Goal: Task Accomplishment & Management: Use online tool/utility

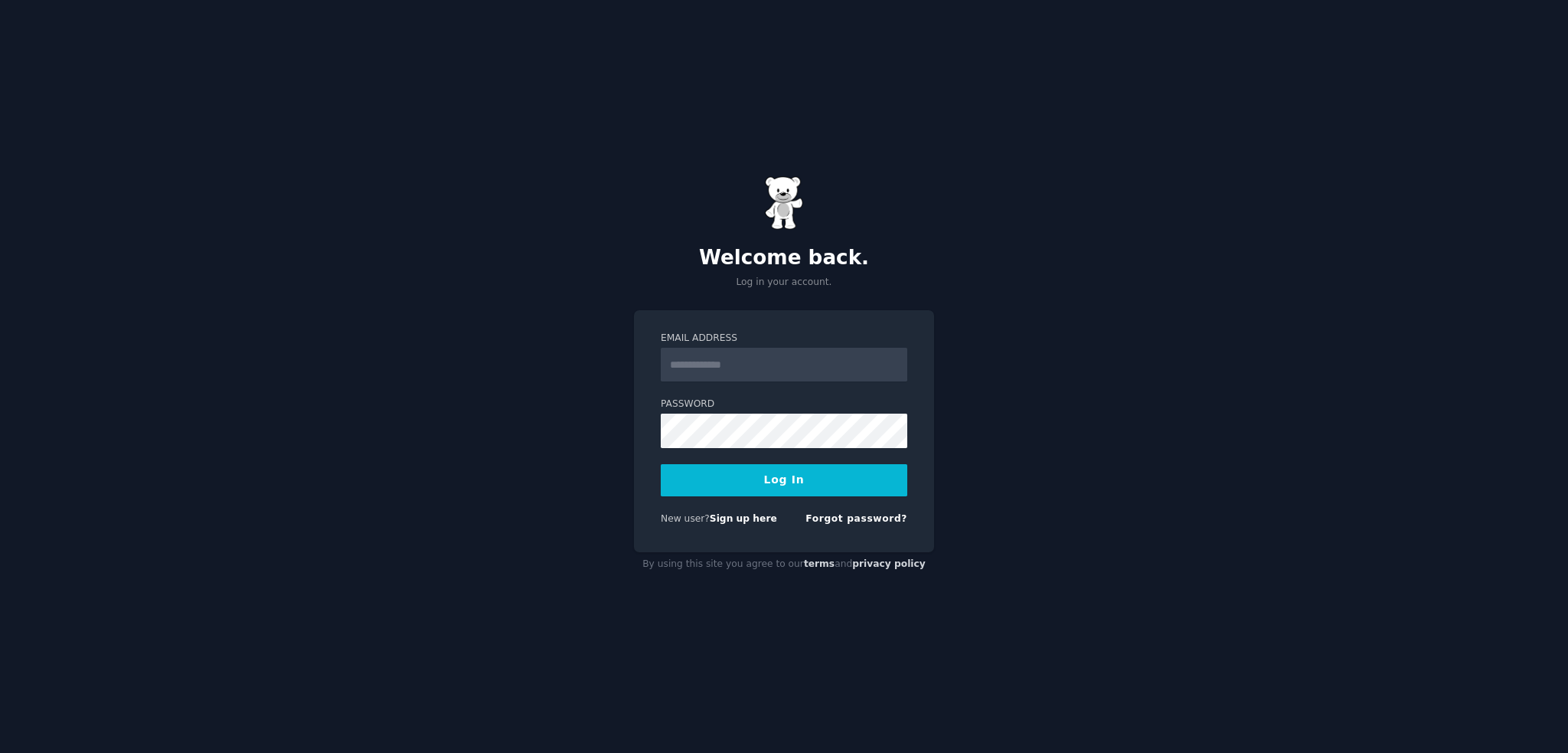
type input "**********"
click at [755, 483] on button "Log In" at bounding box center [784, 480] width 246 height 32
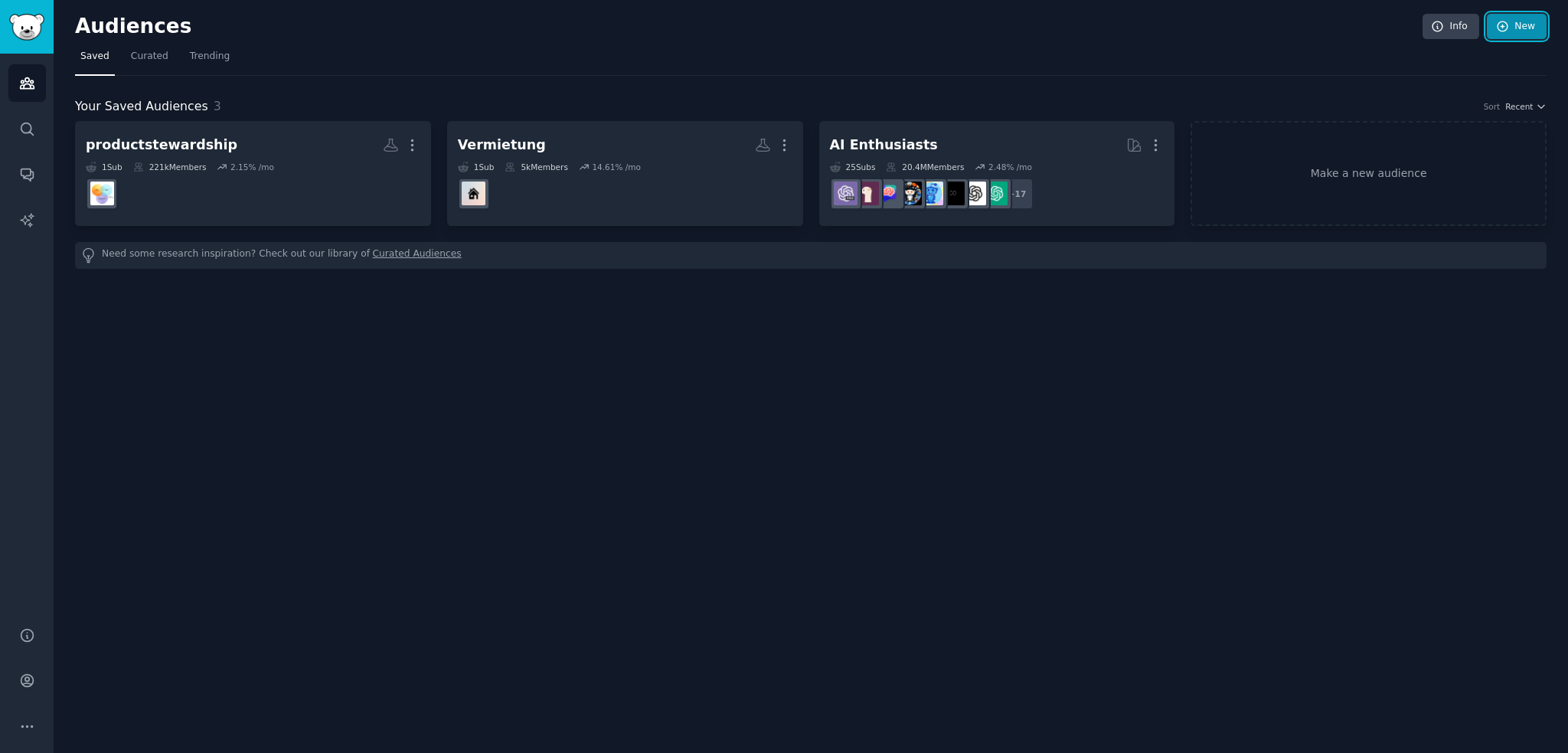
click at [1512, 34] on link "New" at bounding box center [1517, 27] width 60 height 27
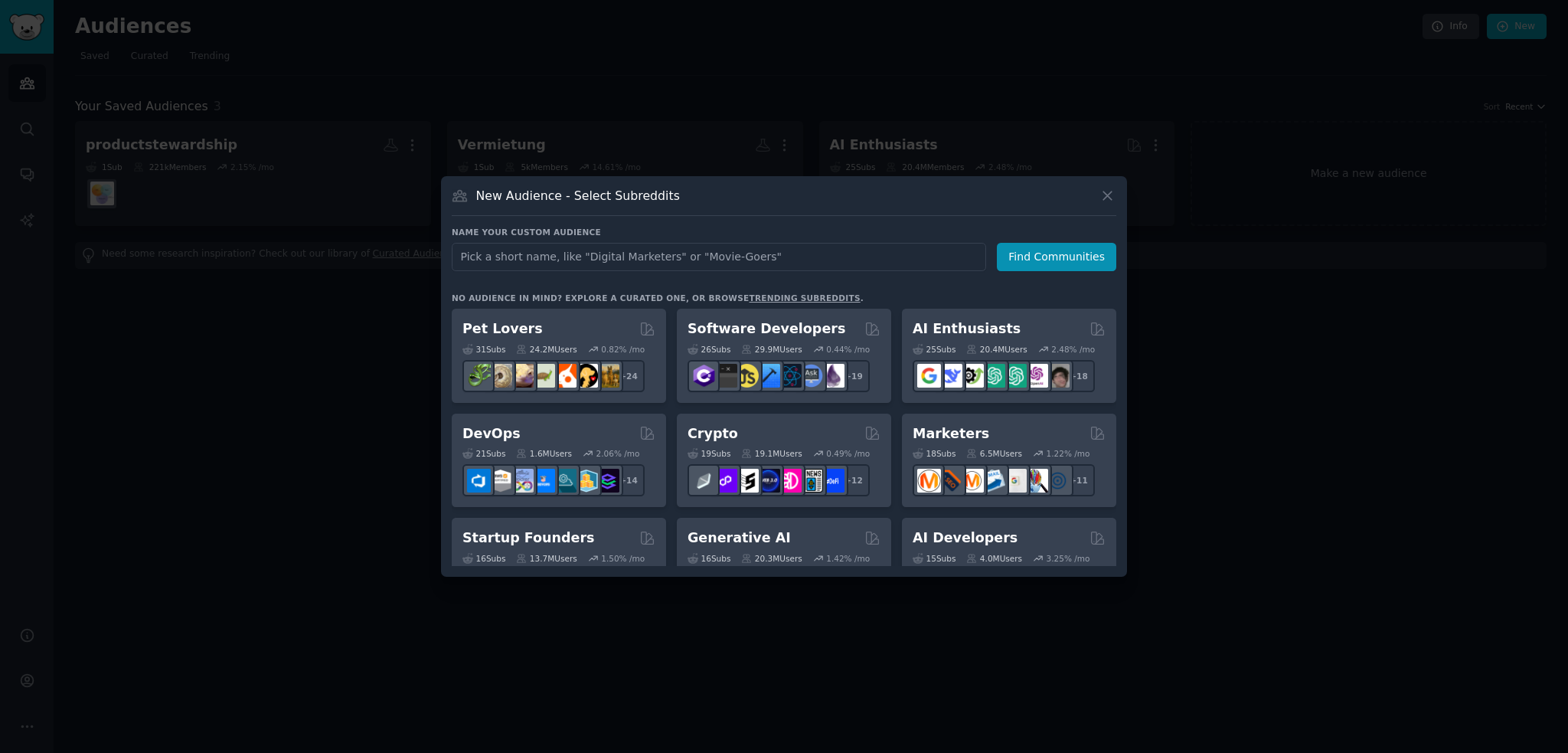
click at [579, 265] on input "text" at bounding box center [718, 256] width 535 height 28
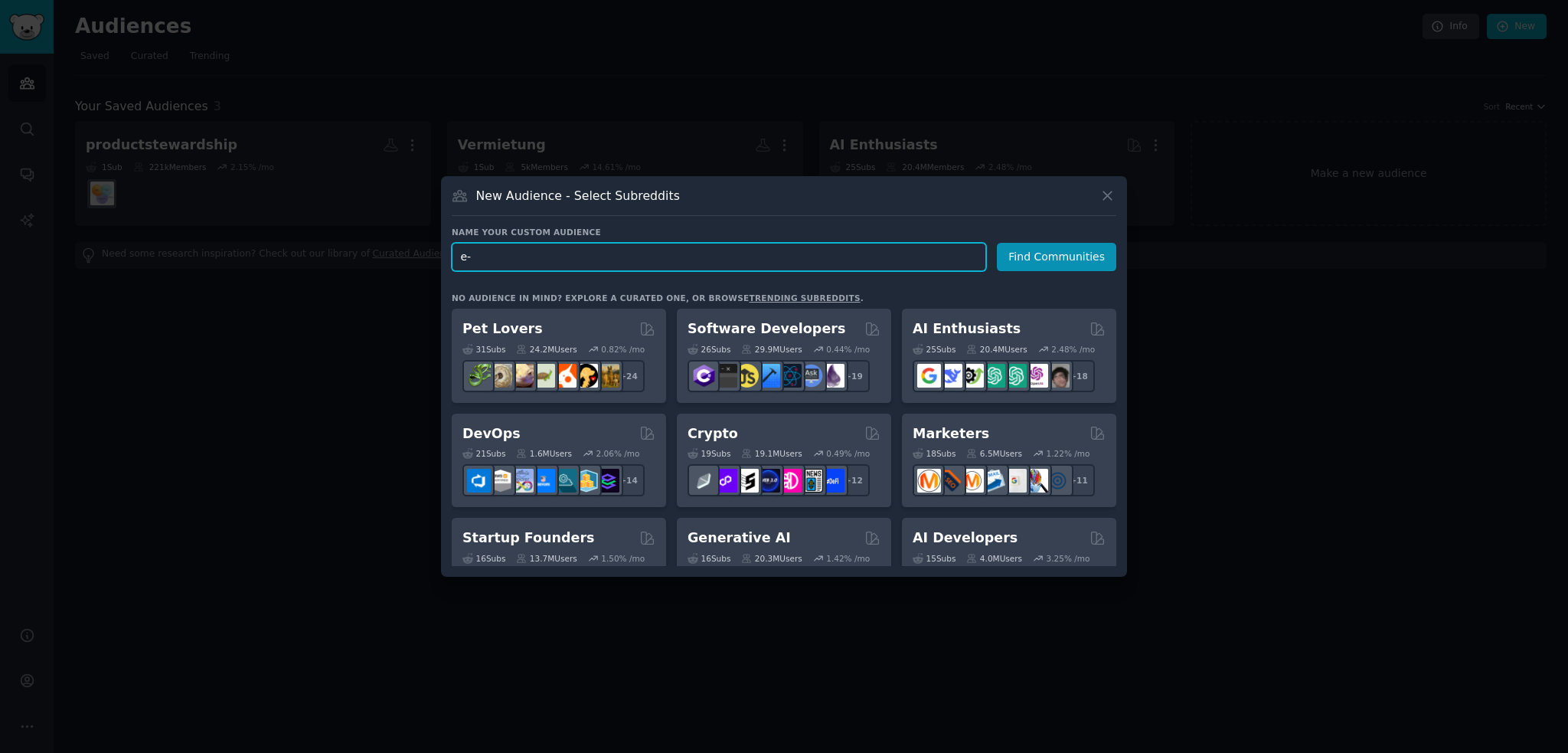
drag, startPoint x: 534, startPoint y: 244, endPoint x: 400, endPoint y: 261, distance: 135.1
click at [400, 261] on div "​ New Audience - Select Subreddits Name your custom audience Audience Name e- F…" at bounding box center [783, 376] width 1557 height 753
paste input "For e-invoicin"
drag, startPoint x: 474, startPoint y: 255, endPoint x: 445, endPoint y: 253, distance: 29.1
click at [445, 253] on div "New Audience - Select Subreddits Name your custom audience Audience Name For e-…" at bounding box center [784, 376] width 686 height 401
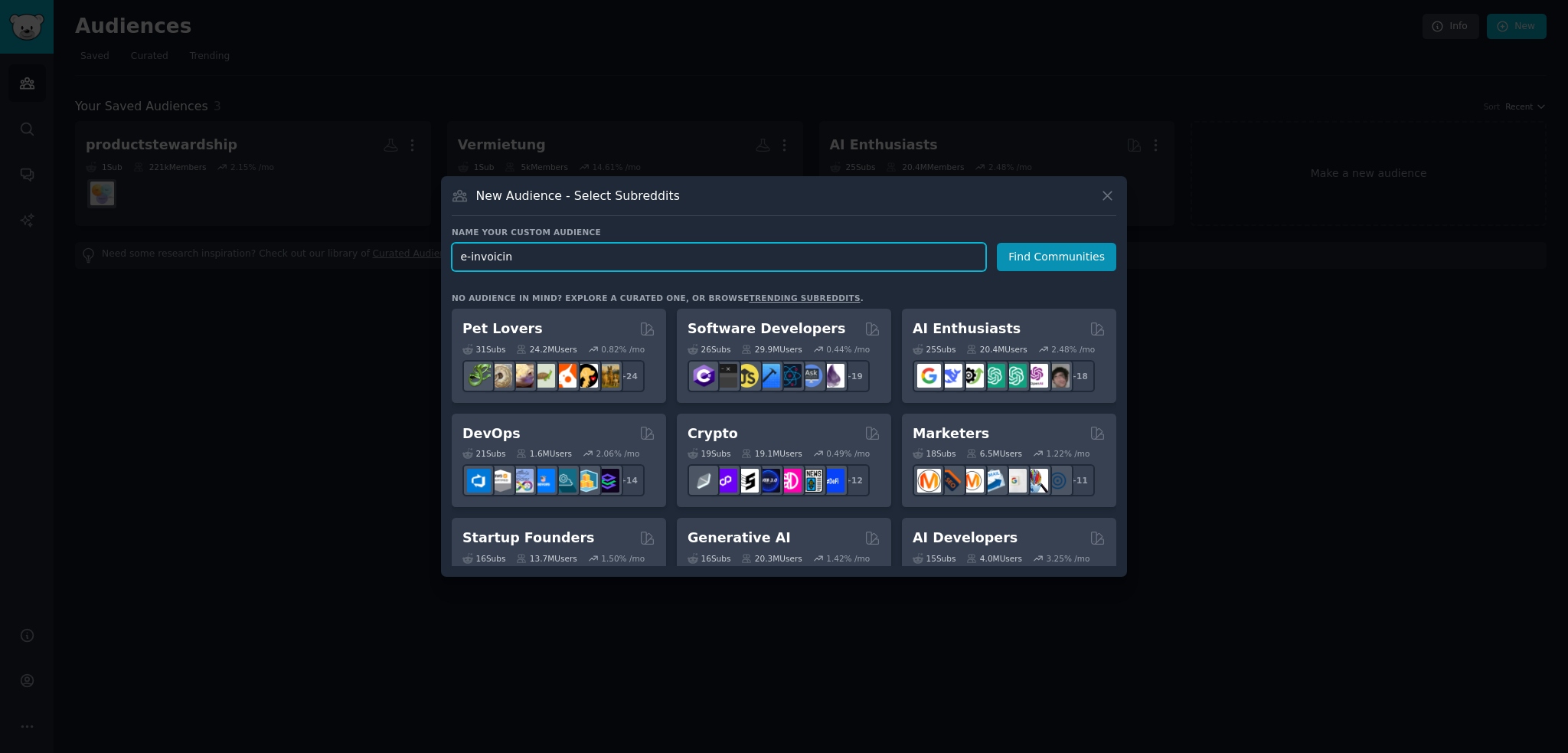
click at [514, 259] on input "e-invoicin" at bounding box center [718, 256] width 535 height 28
type input "e-invoicing"
click button "Find Communities" at bounding box center [1057, 256] width 120 height 28
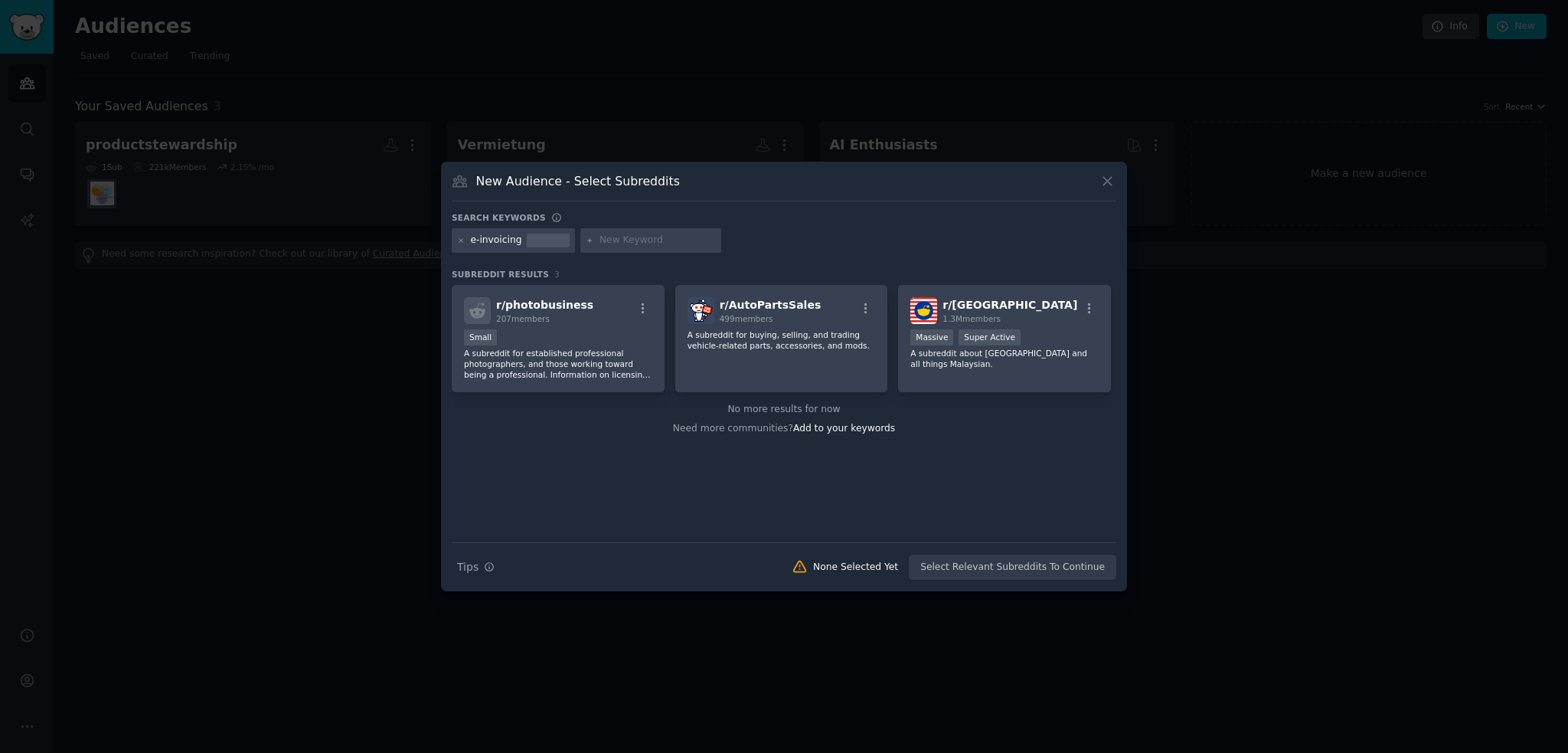
click at [497, 237] on div "e-invoicing" at bounding box center [497, 241] width 51 height 14
click at [497, 237] on div "e-invoicing" at bounding box center [497, 241] width 51 height 14
click at [480, 236] on div "e-invoicing" at bounding box center [497, 241] width 51 height 14
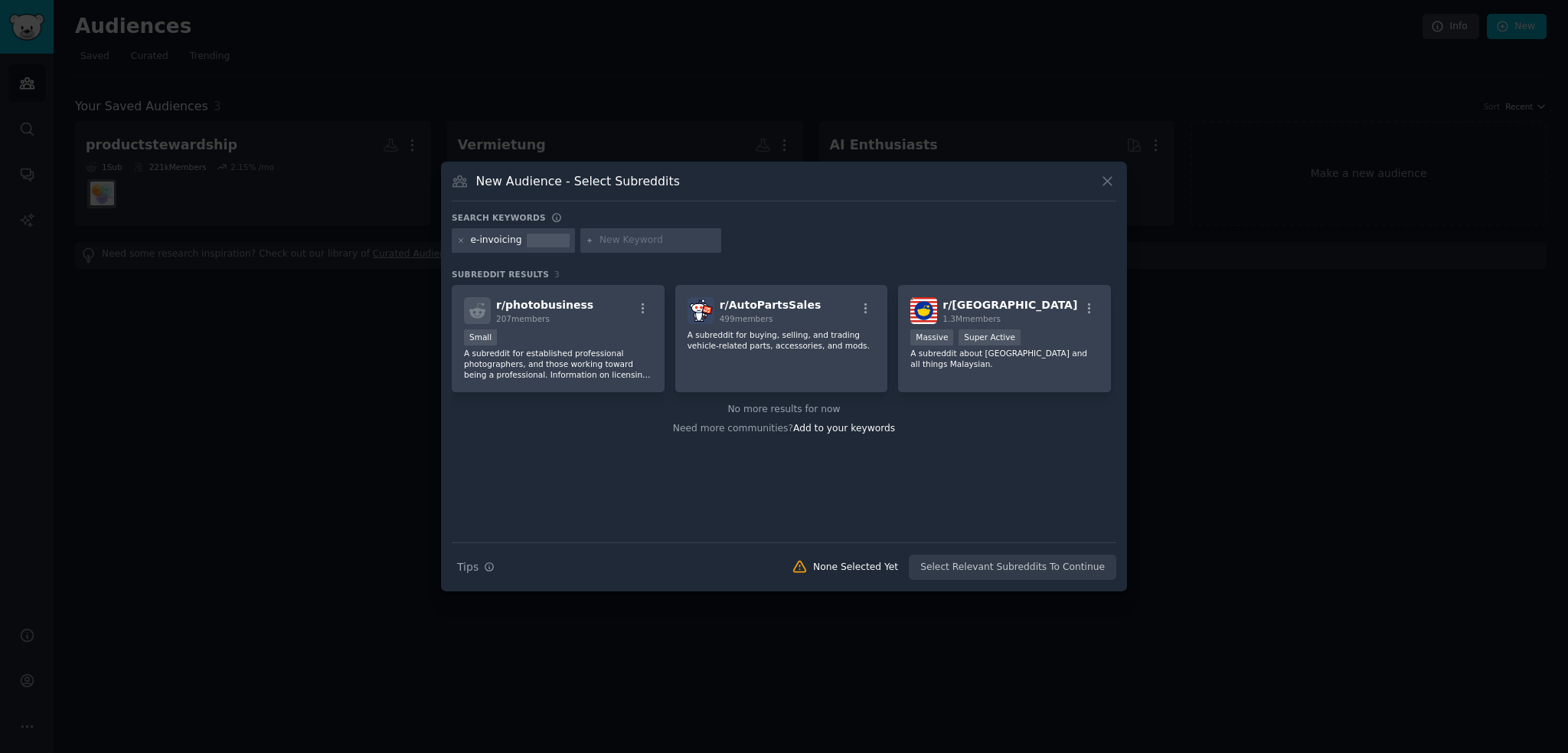
click at [480, 236] on div "e-invoicing" at bounding box center [497, 241] width 51 height 14
copy div "e-invoicing"
click at [616, 236] on input "text" at bounding box center [657, 241] width 117 height 14
paste input "e-invoicing"
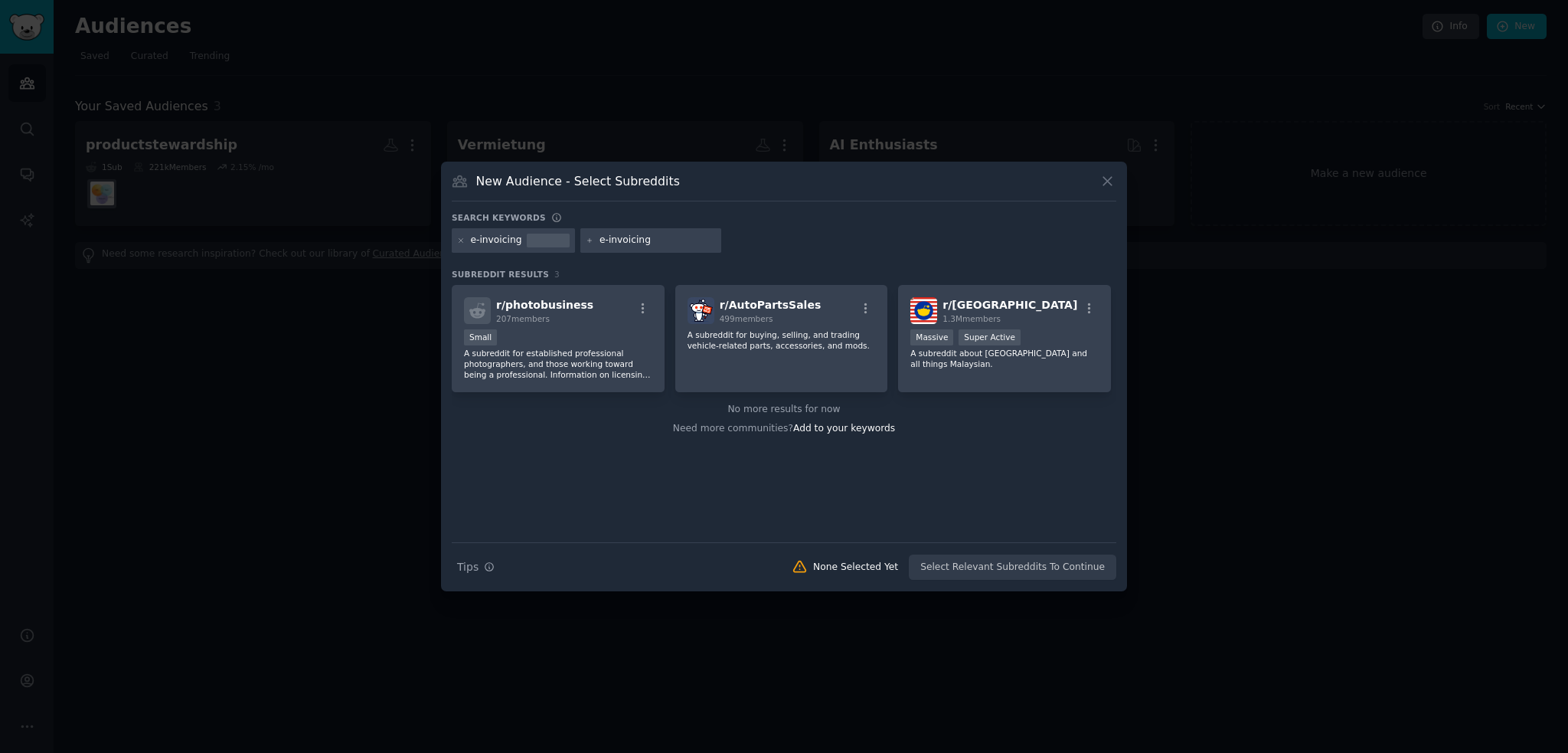
type input "e-invoicing"
click at [480, 243] on div "e-invoicing" at bounding box center [497, 241] width 51 height 14
click at [480, 241] on div "e-invoicing" at bounding box center [497, 241] width 51 height 14
click at [473, 240] on div "e-invoicing" at bounding box center [497, 241] width 51 height 14
drag, startPoint x: 650, startPoint y: 240, endPoint x: 562, endPoint y: 237, distance: 88.1
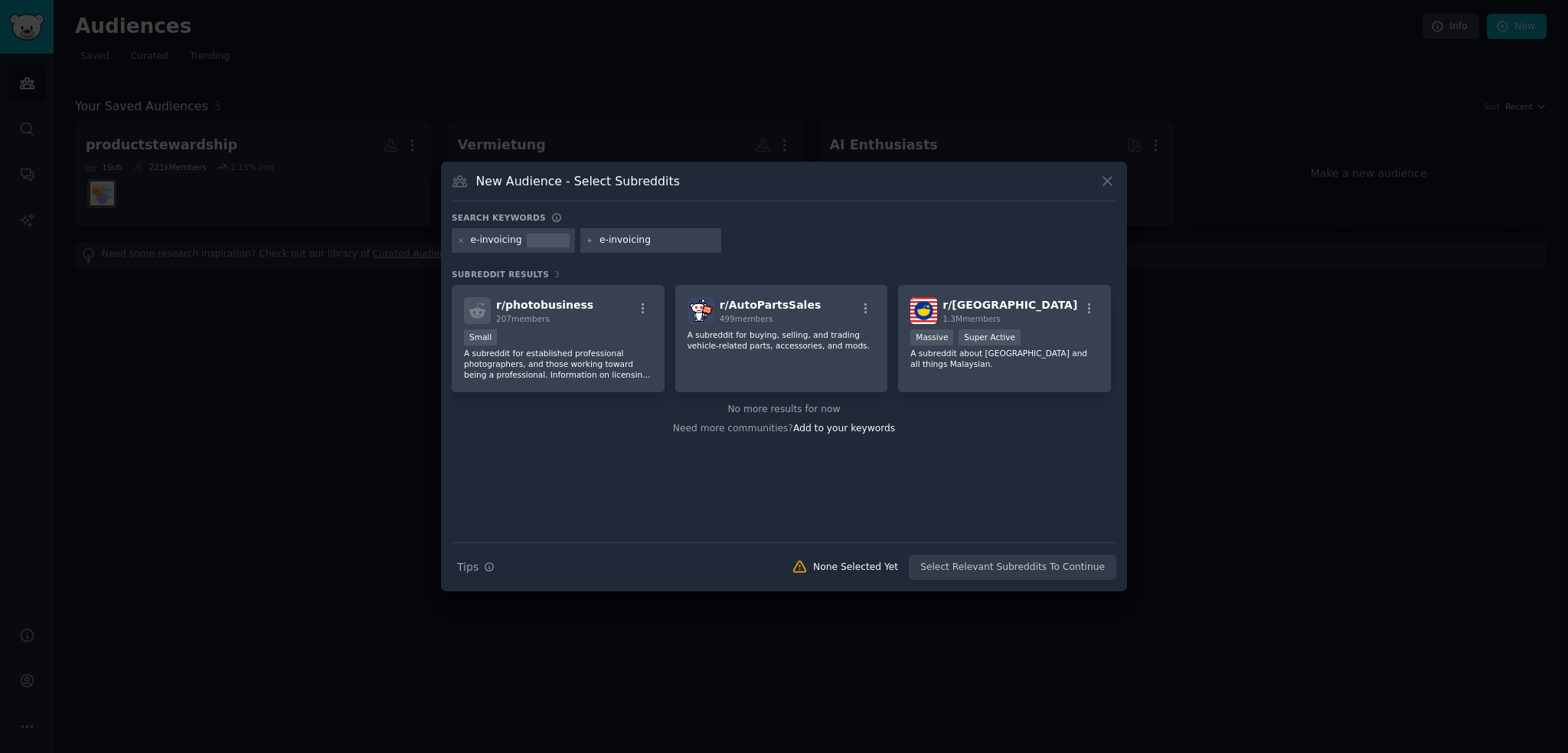
click at [562, 237] on div "e-invoicing e-invoicing" at bounding box center [783, 243] width 664 height 29
click at [499, 239] on div "e-invoicing" at bounding box center [497, 241] width 51 height 14
click at [487, 239] on div "e-invoicing" at bounding box center [497, 241] width 51 height 14
click at [479, 240] on div "e-invoicing" at bounding box center [497, 241] width 51 height 14
click at [517, 239] on div "e-invoicing" at bounding box center [513, 241] width 124 height 25
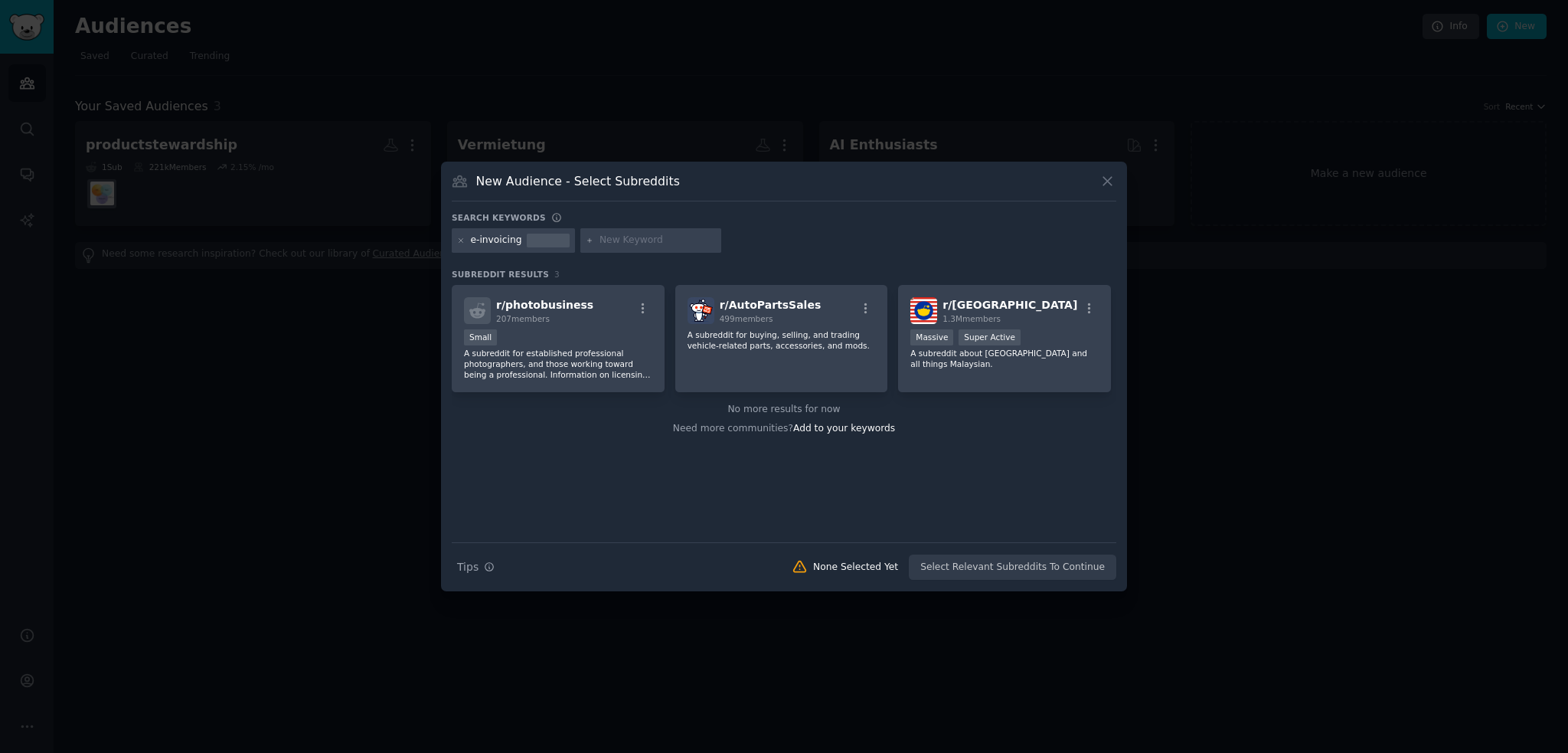
click at [517, 239] on div "e-invoicing" at bounding box center [513, 241] width 124 height 25
click at [462, 241] on icon at bounding box center [461, 241] width 9 height 9
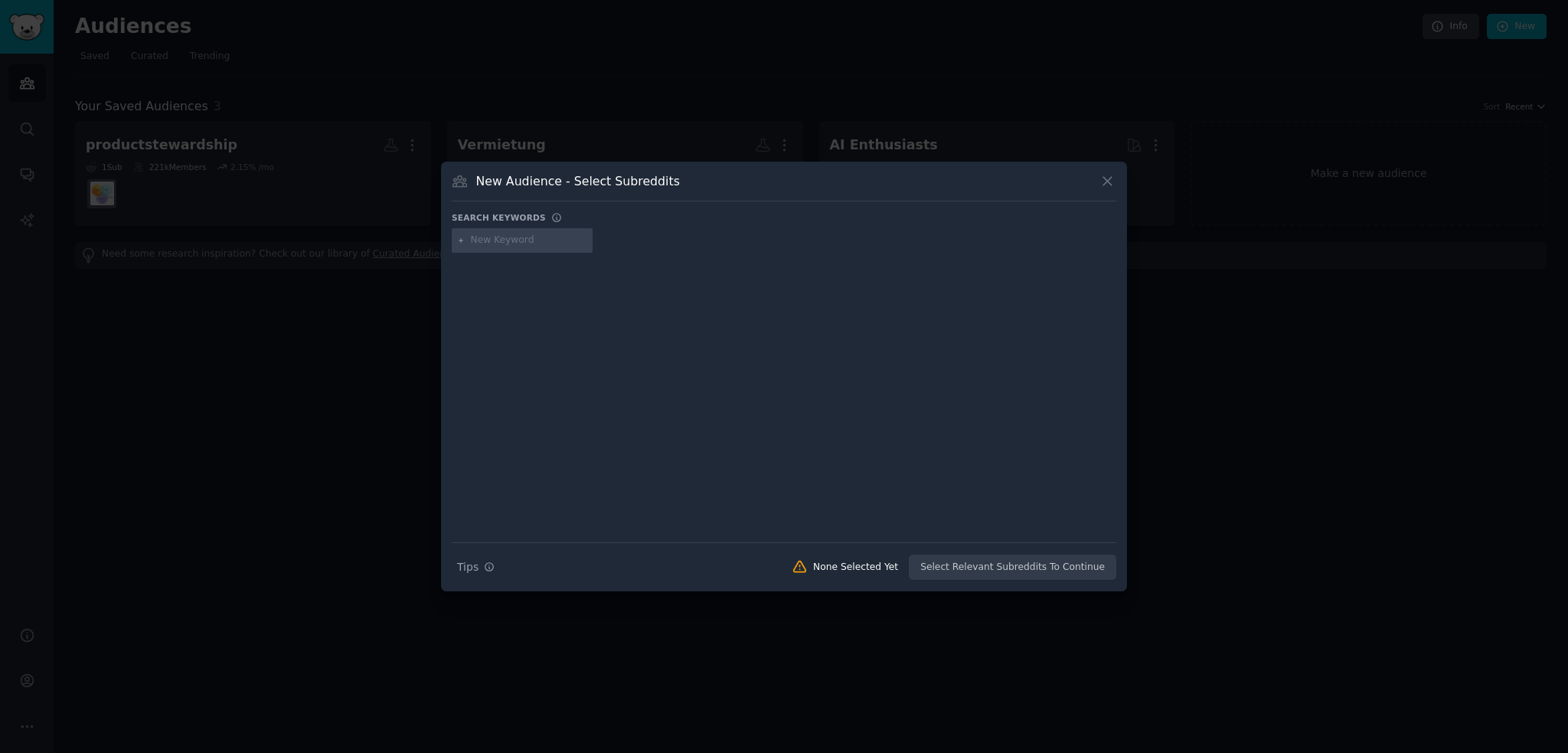
click at [489, 237] on input "text" at bounding box center [529, 241] width 117 height 14
paste input "e-invoicing"
click at [480, 241] on input "e-invoicing" at bounding box center [529, 241] width 117 height 14
type input "einvoicing"
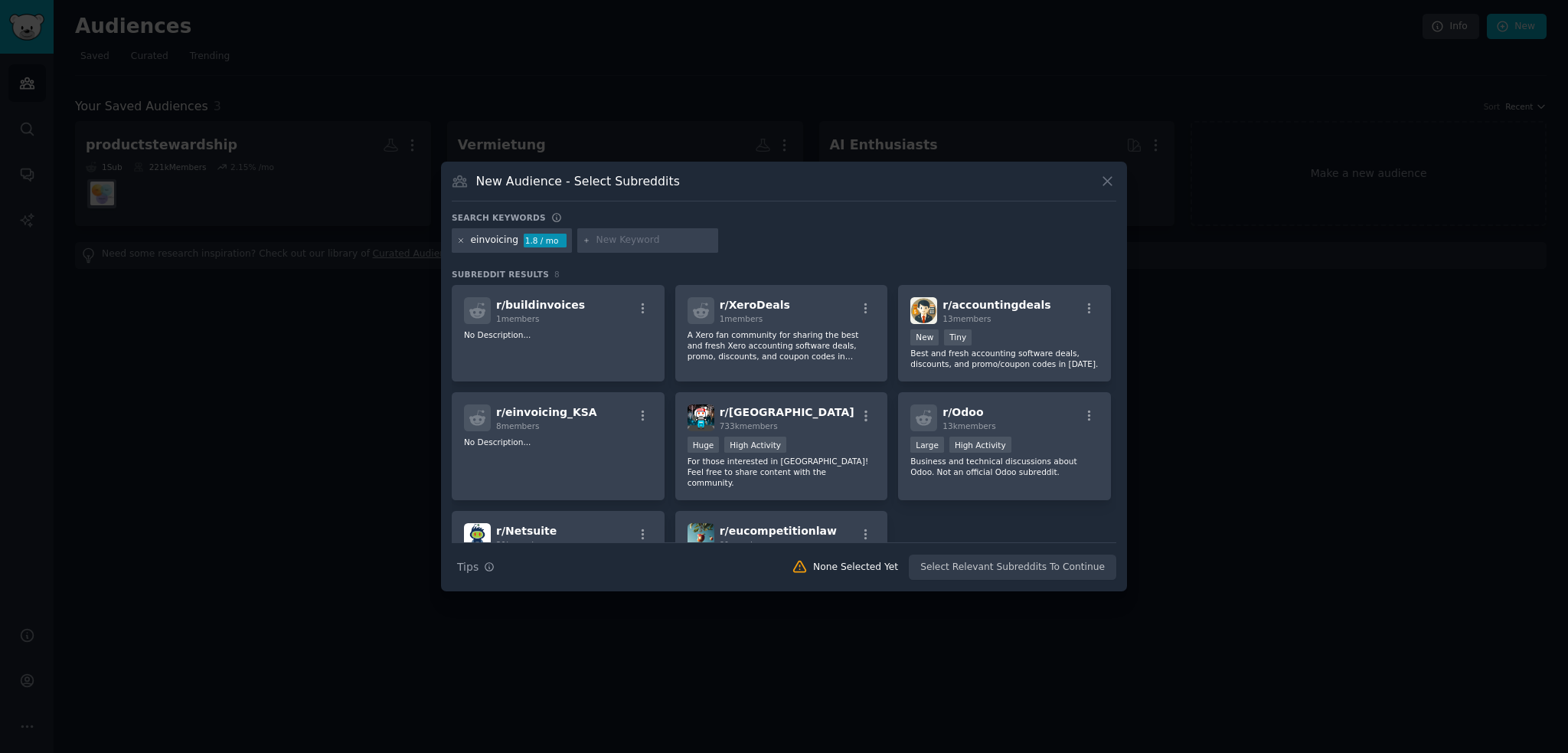
click at [462, 241] on icon at bounding box center [461, 241] width 9 height 9
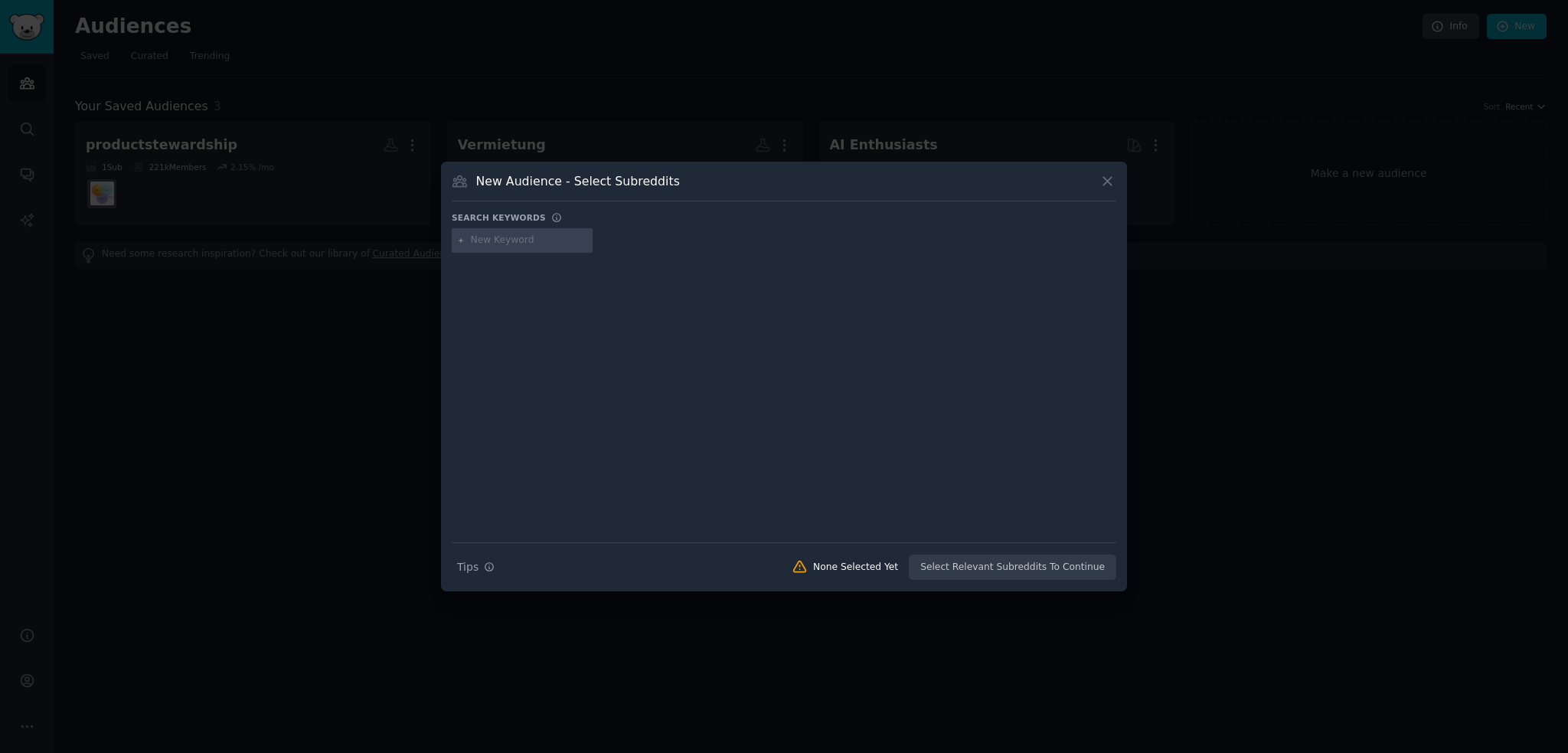
click at [486, 237] on input "text" at bounding box center [529, 241] width 117 height 14
type input "r/edi"
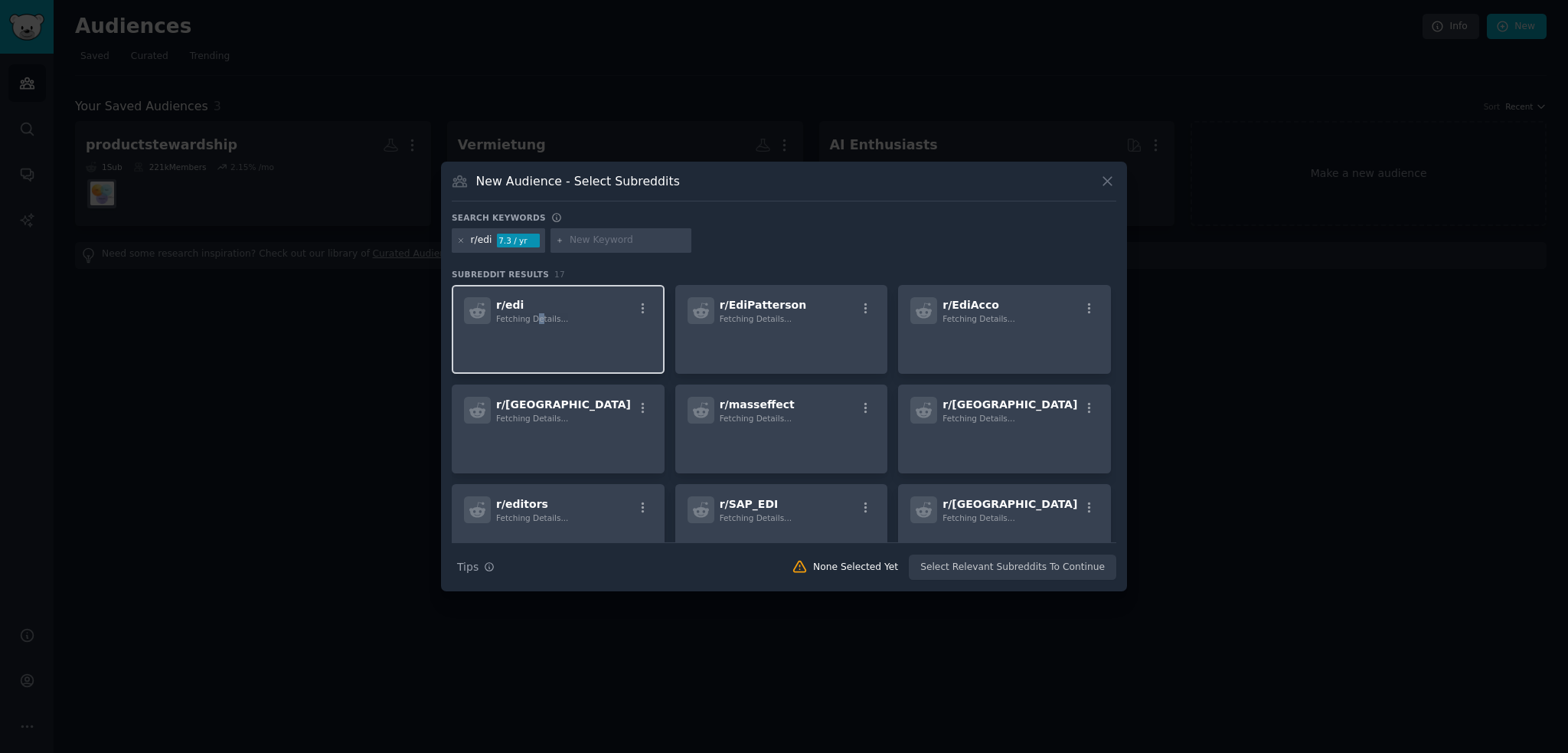
click at [535, 314] on span "Fetching Details..." at bounding box center [532, 318] width 72 height 9
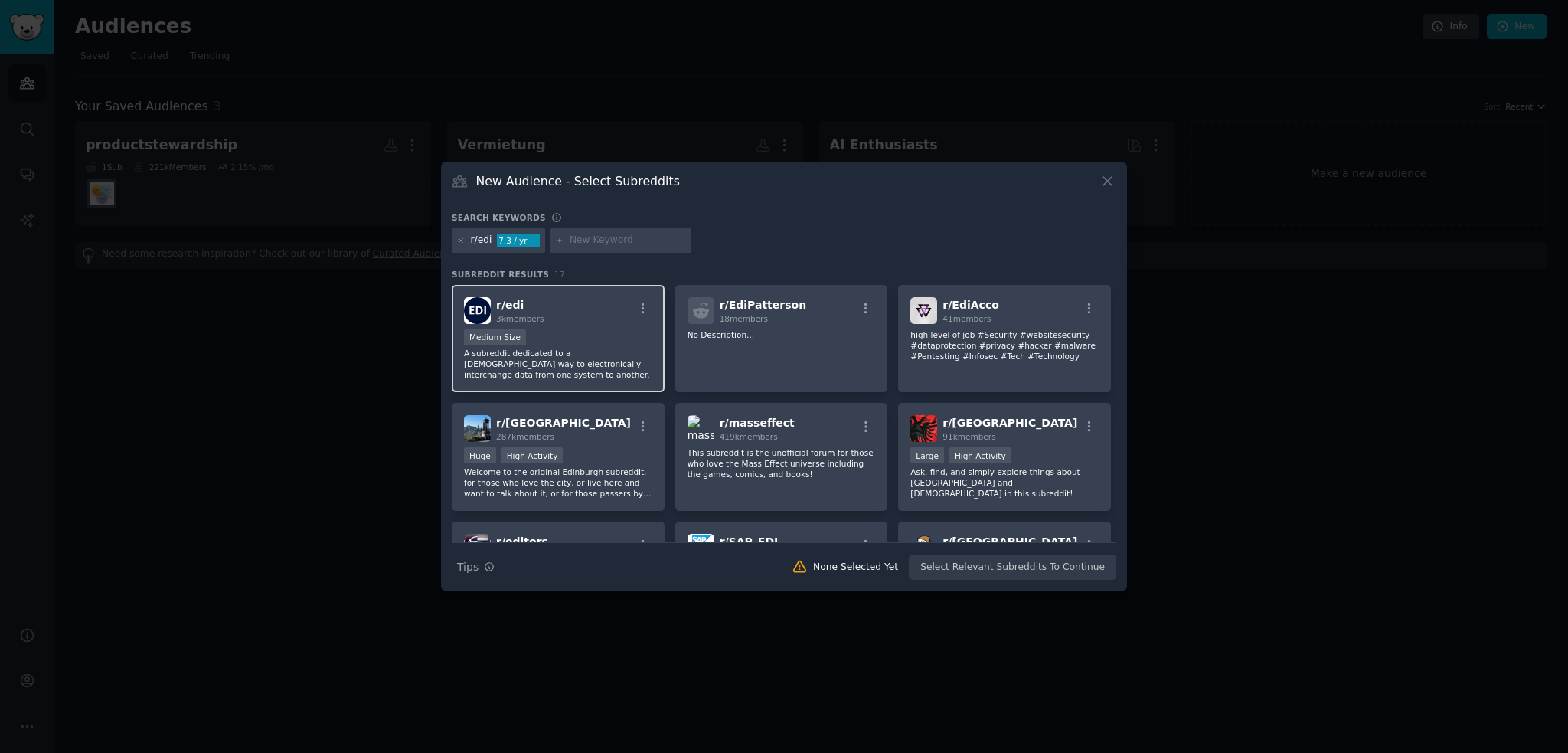
click at [556, 307] on div "r/ edi 3k members" at bounding box center [558, 310] width 188 height 27
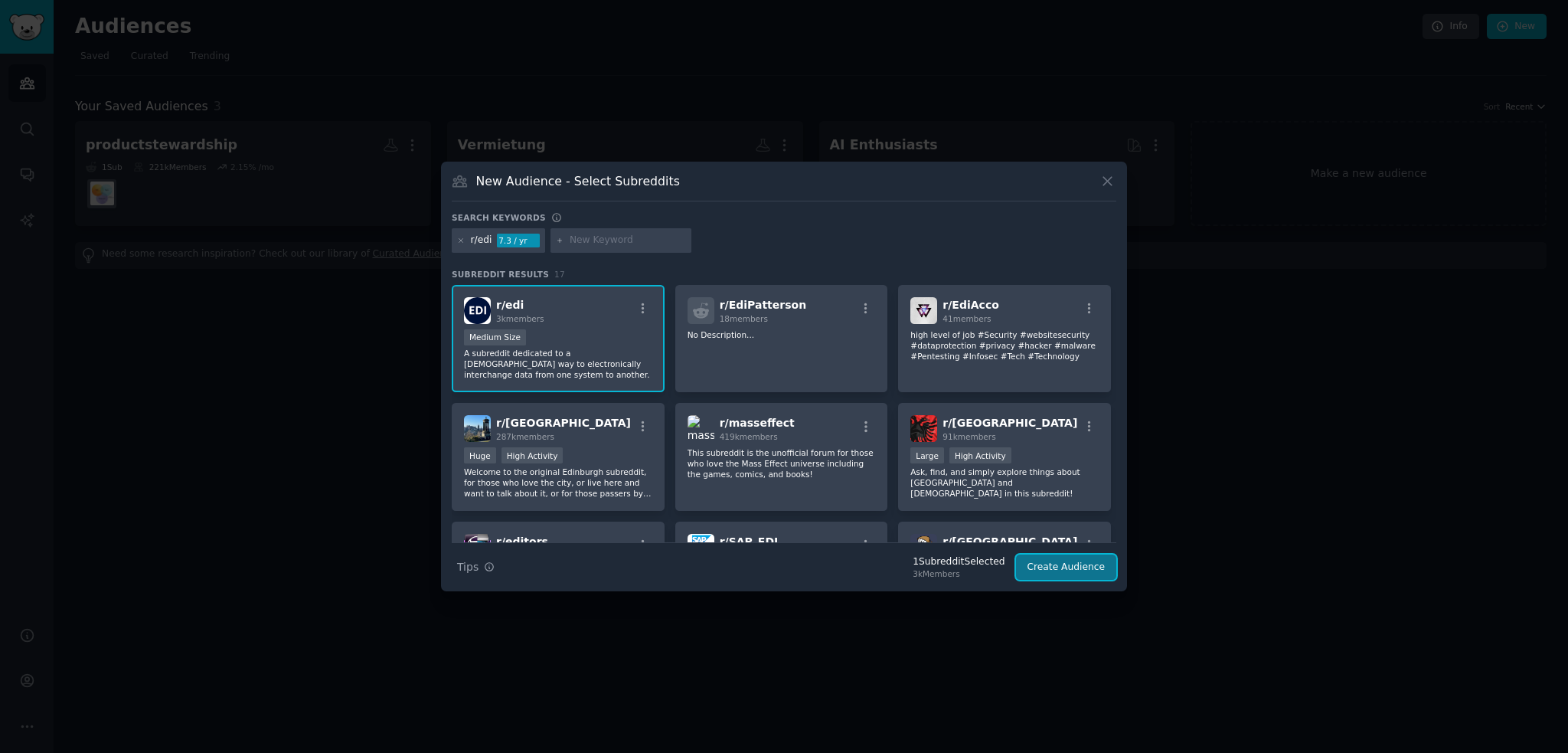
click at [1068, 562] on button "Create Audience" at bounding box center [1067, 567] width 101 height 27
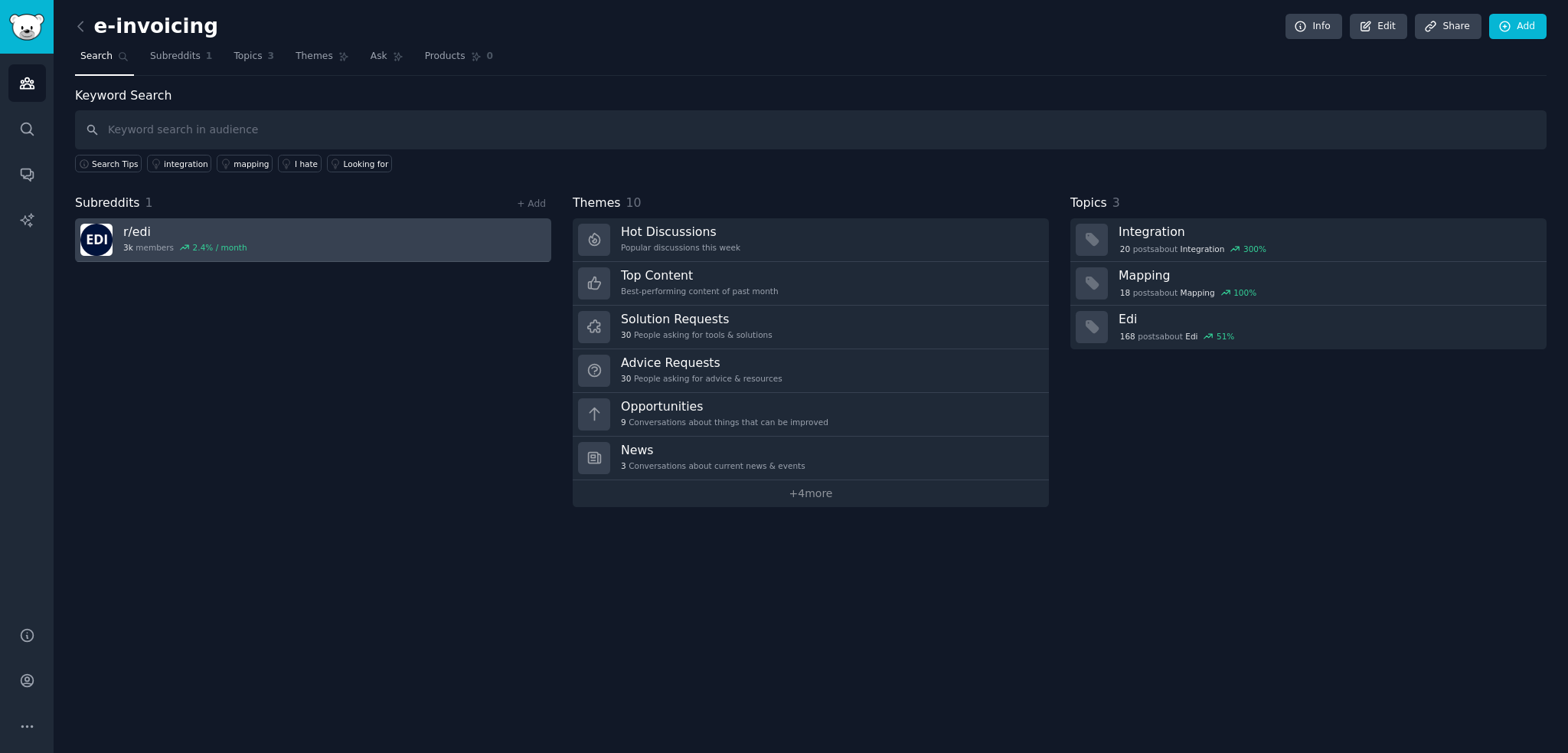
click at [215, 242] on div "2.4 % / month" at bounding box center [220, 247] width 54 height 11
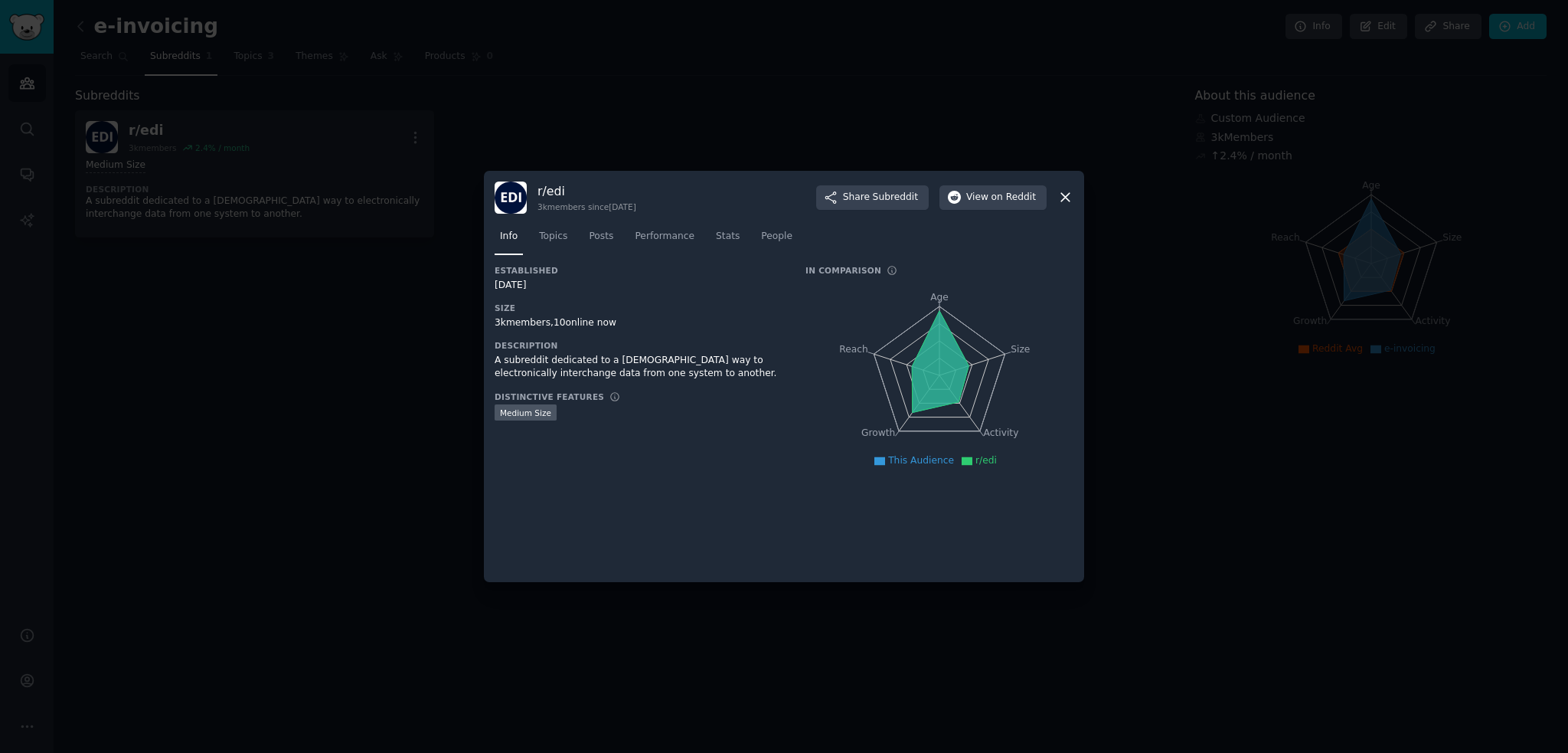
click at [1063, 197] on icon at bounding box center [1066, 197] width 16 height 16
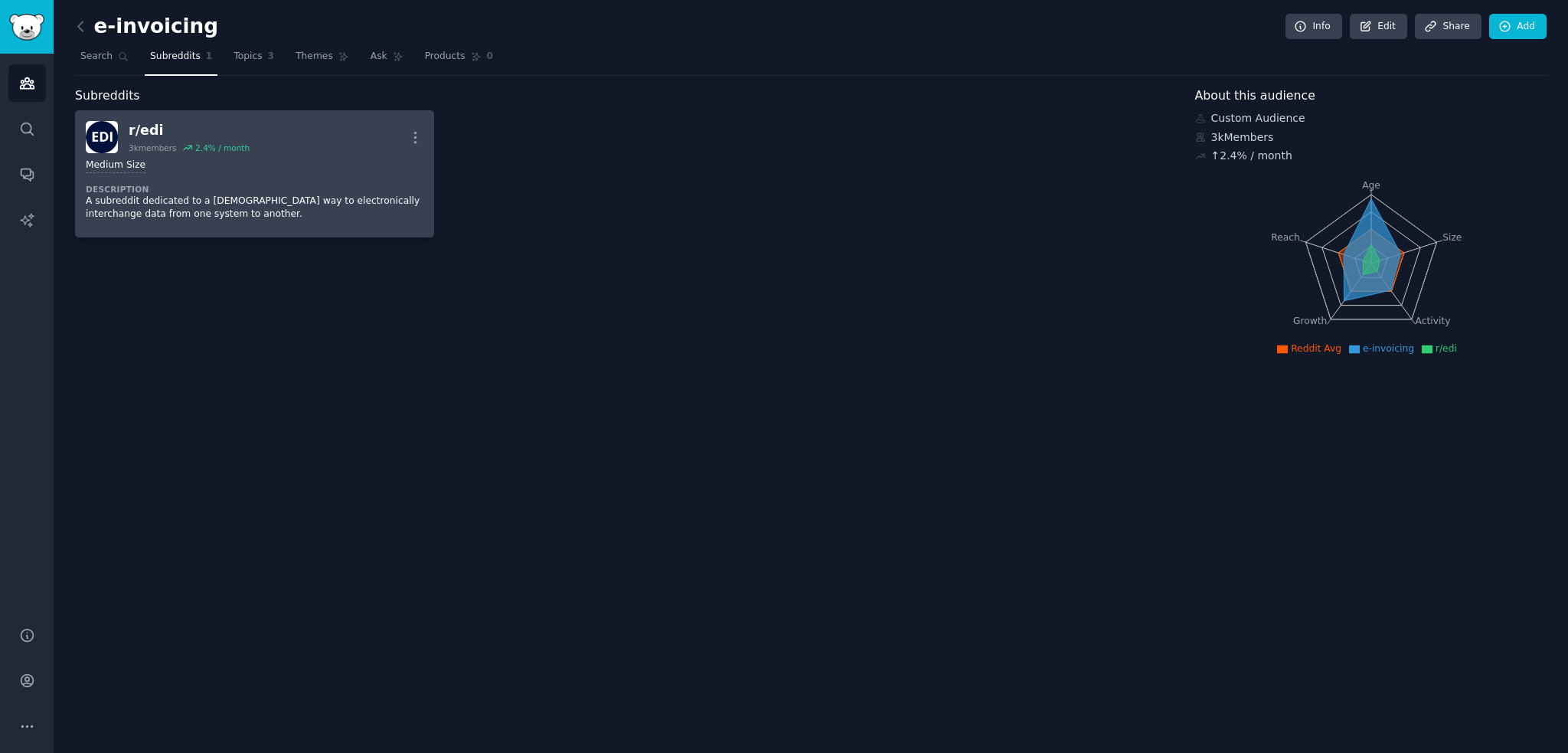
click at [288, 140] on div "r/ edi 3k members 2.4 % / month More" at bounding box center [254, 136] width 338 height 32
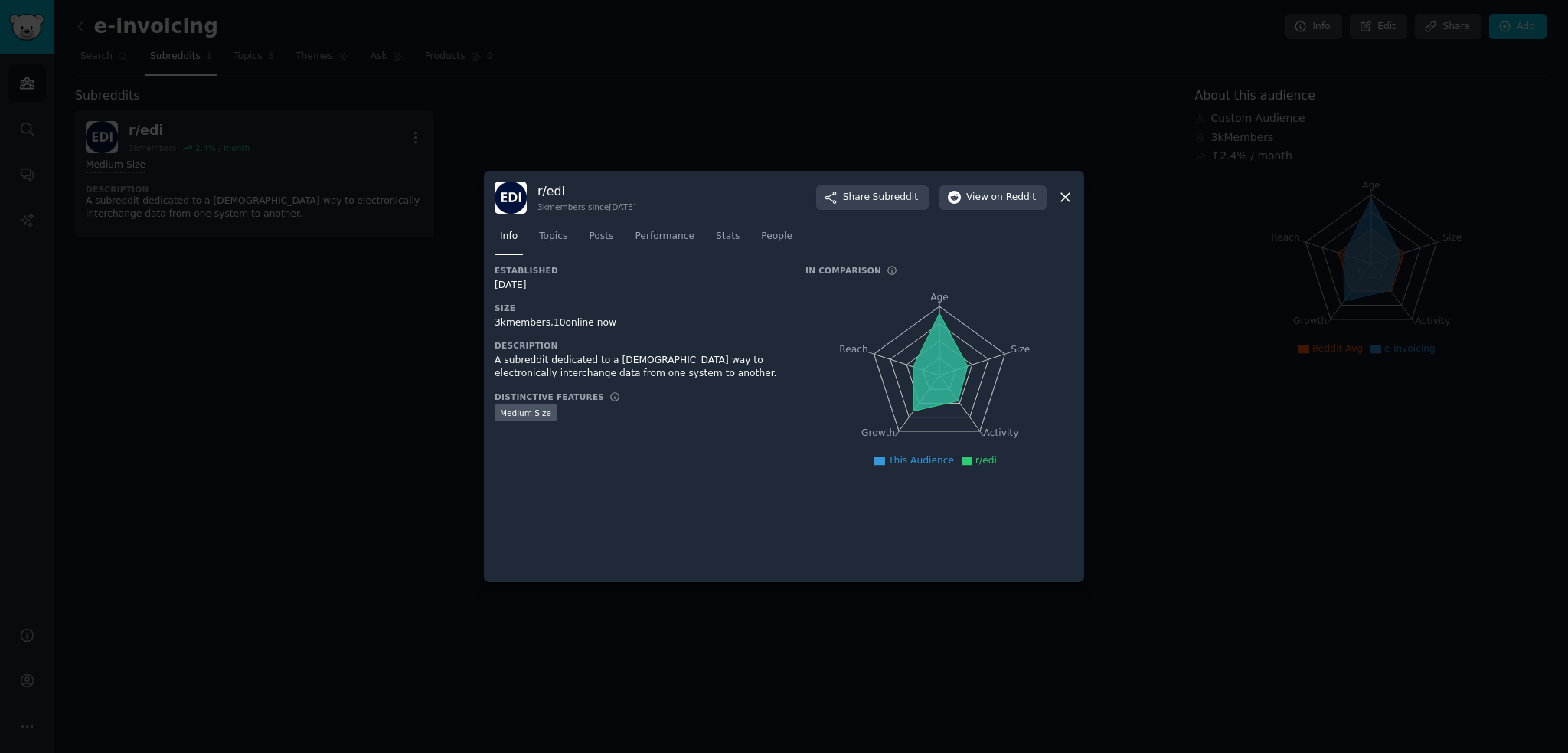
click at [276, 239] on div at bounding box center [784, 376] width 1568 height 753
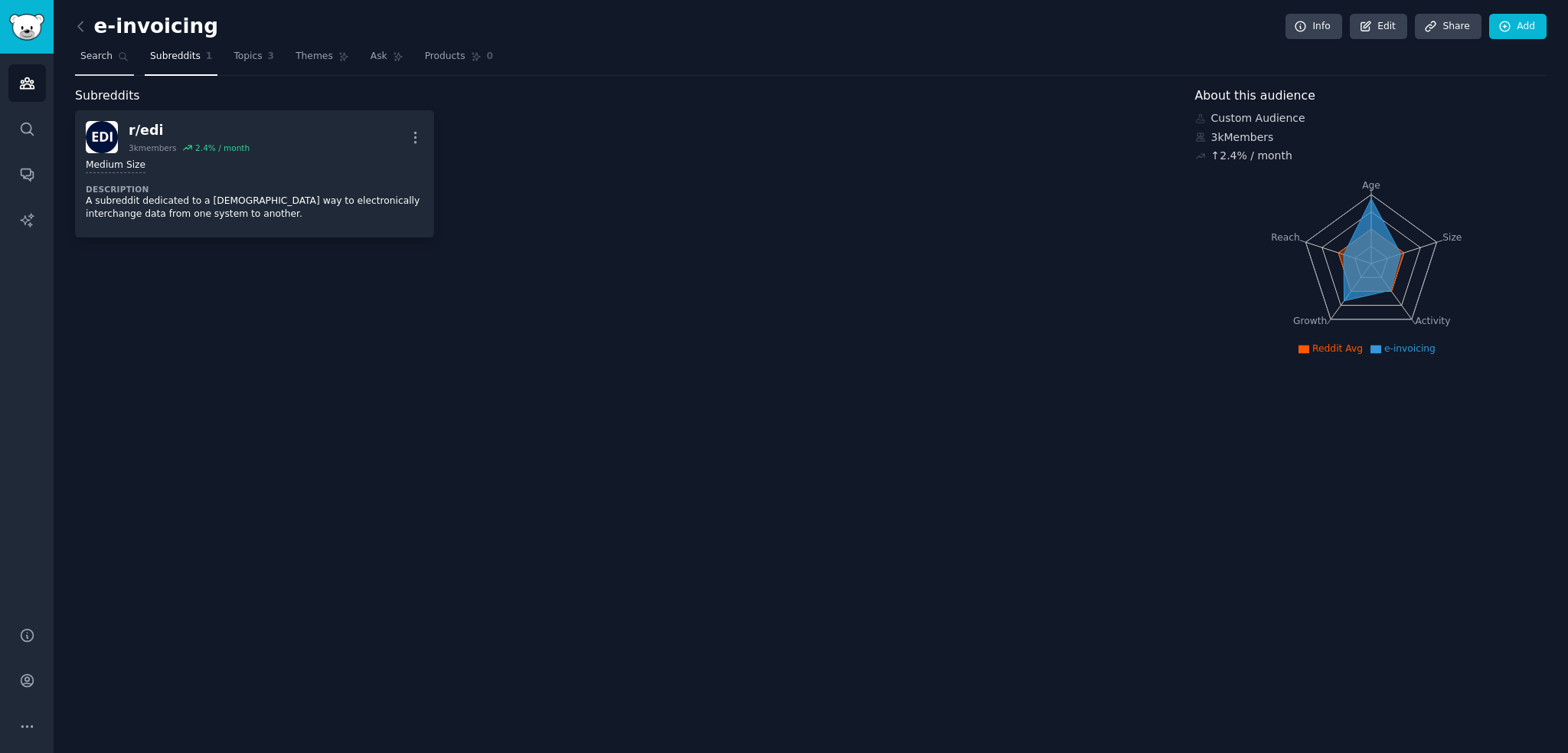
click at [86, 60] on span "Search" at bounding box center [96, 57] width 32 height 14
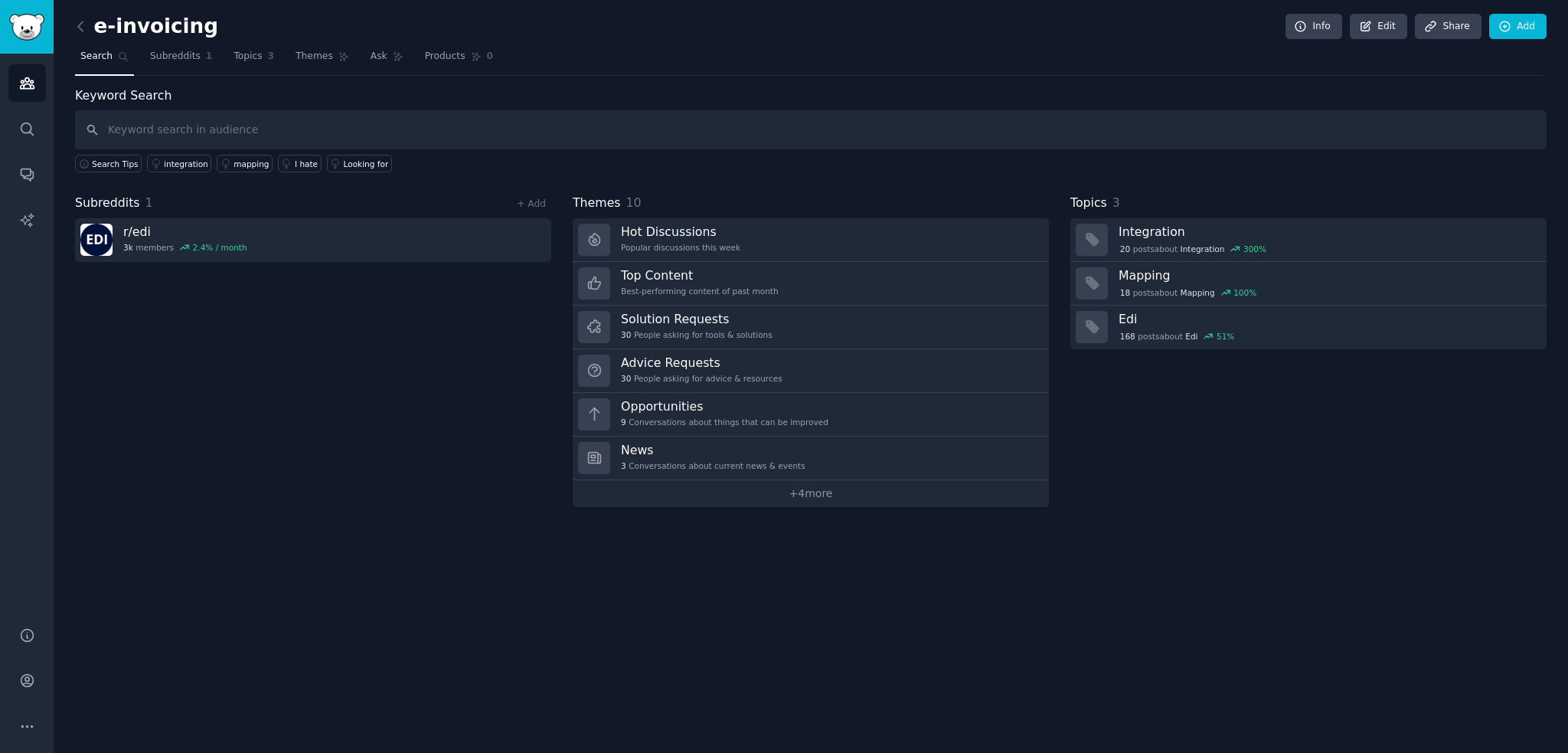
click at [169, 127] on input "text" at bounding box center [810, 130] width 1472 height 39
type input "ecosio"
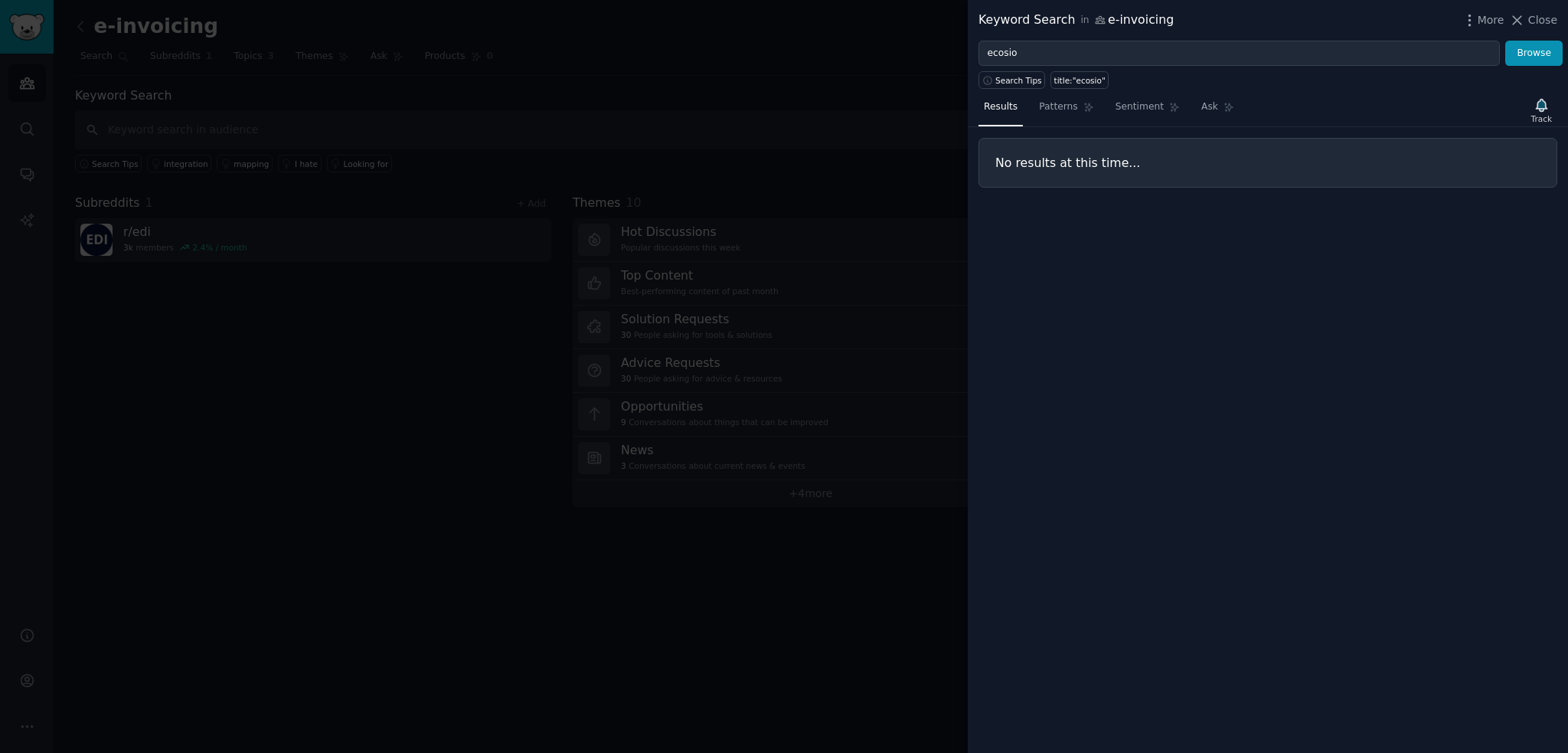
click at [277, 296] on div at bounding box center [784, 376] width 1568 height 753
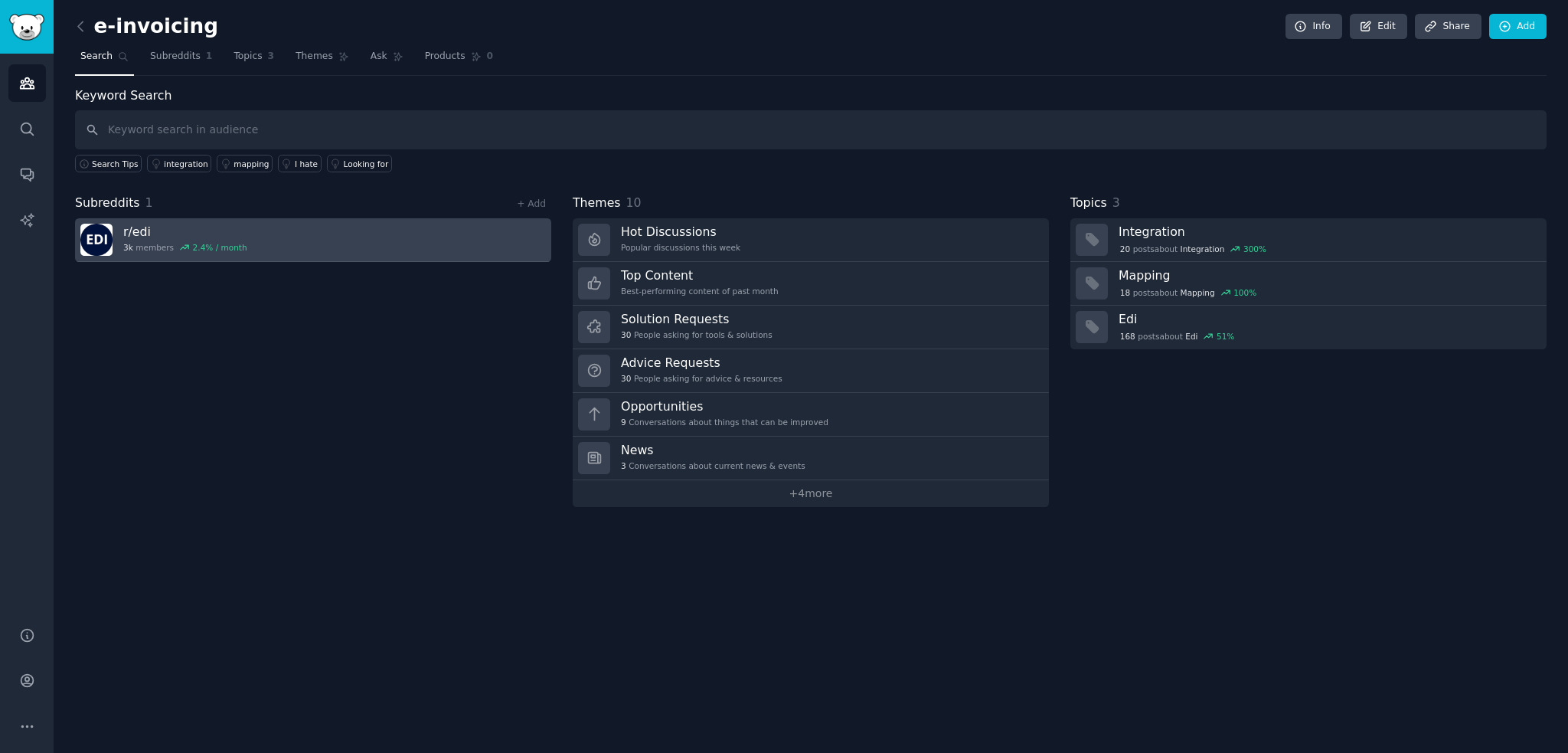
click at [205, 244] on div "2.4 % / month" at bounding box center [220, 247] width 54 height 11
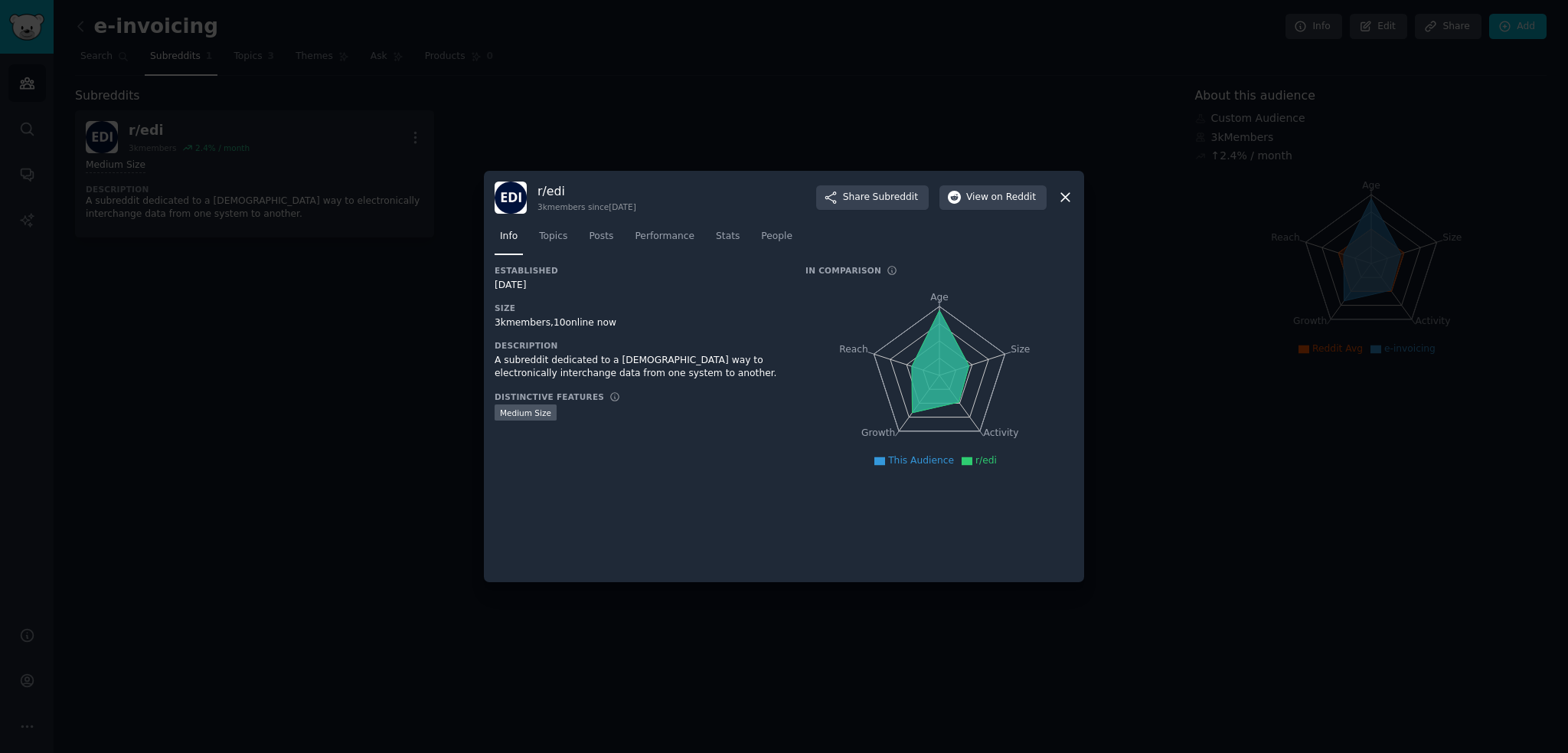
drag, startPoint x: 268, startPoint y: 328, endPoint x: 134, endPoint y: 263, distance: 148.9
click at [267, 330] on div at bounding box center [784, 376] width 1568 height 753
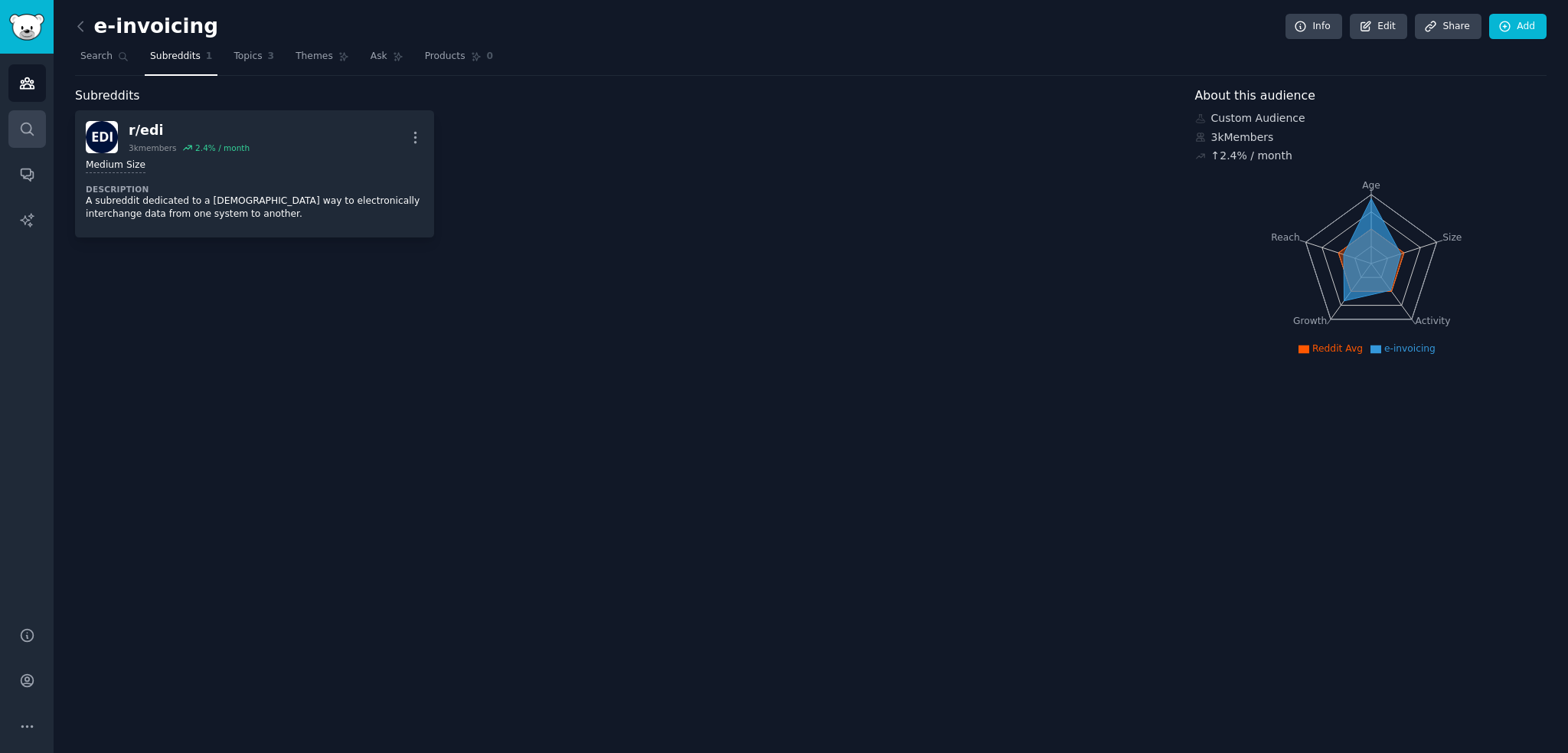
click at [42, 126] on link "Search" at bounding box center [27, 129] width 37 height 37
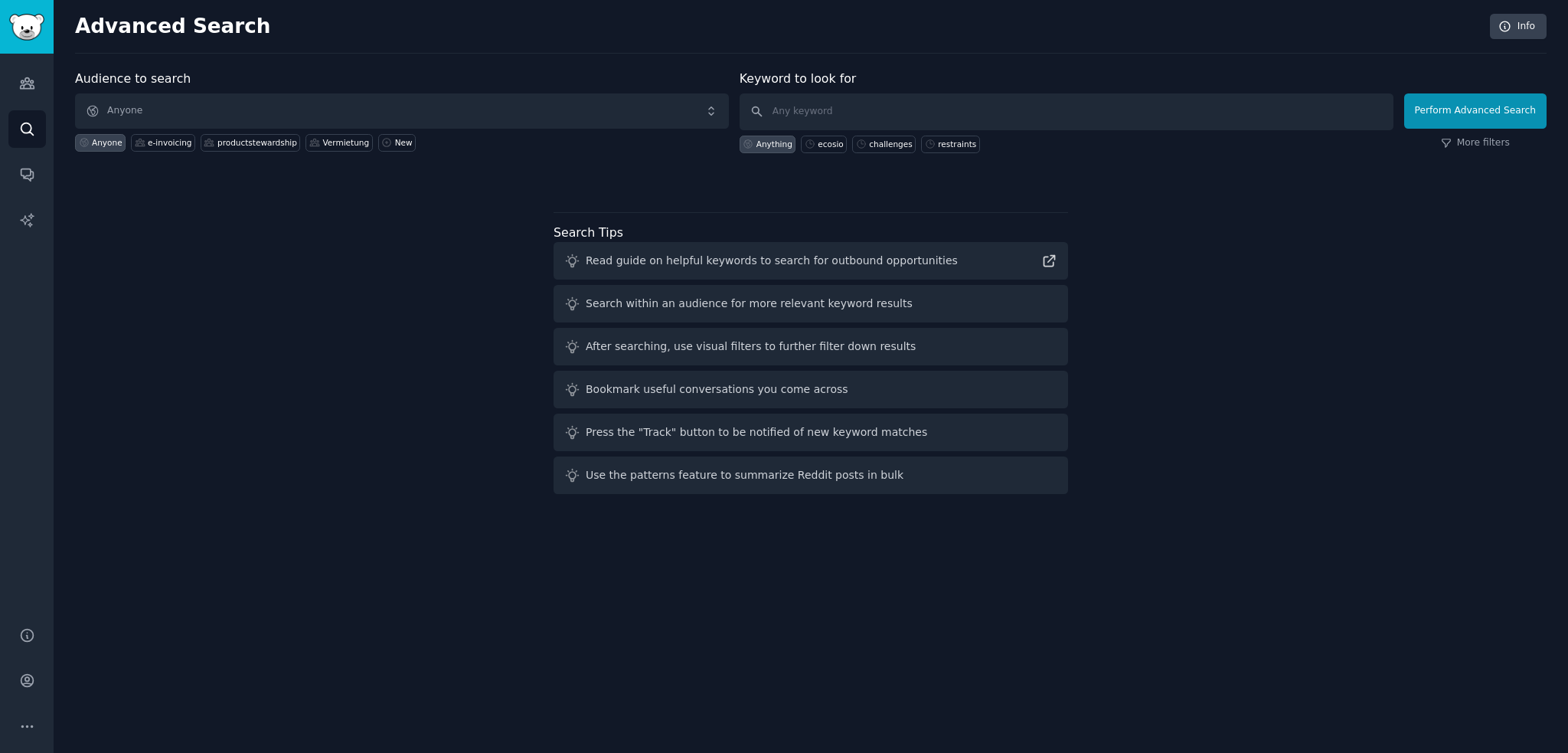
click at [47, 165] on div "Audiences Search Conversations AI Reports" at bounding box center [26, 331] width 54 height 555
click at [29, 188] on link "Conversations" at bounding box center [27, 174] width 37 height 37
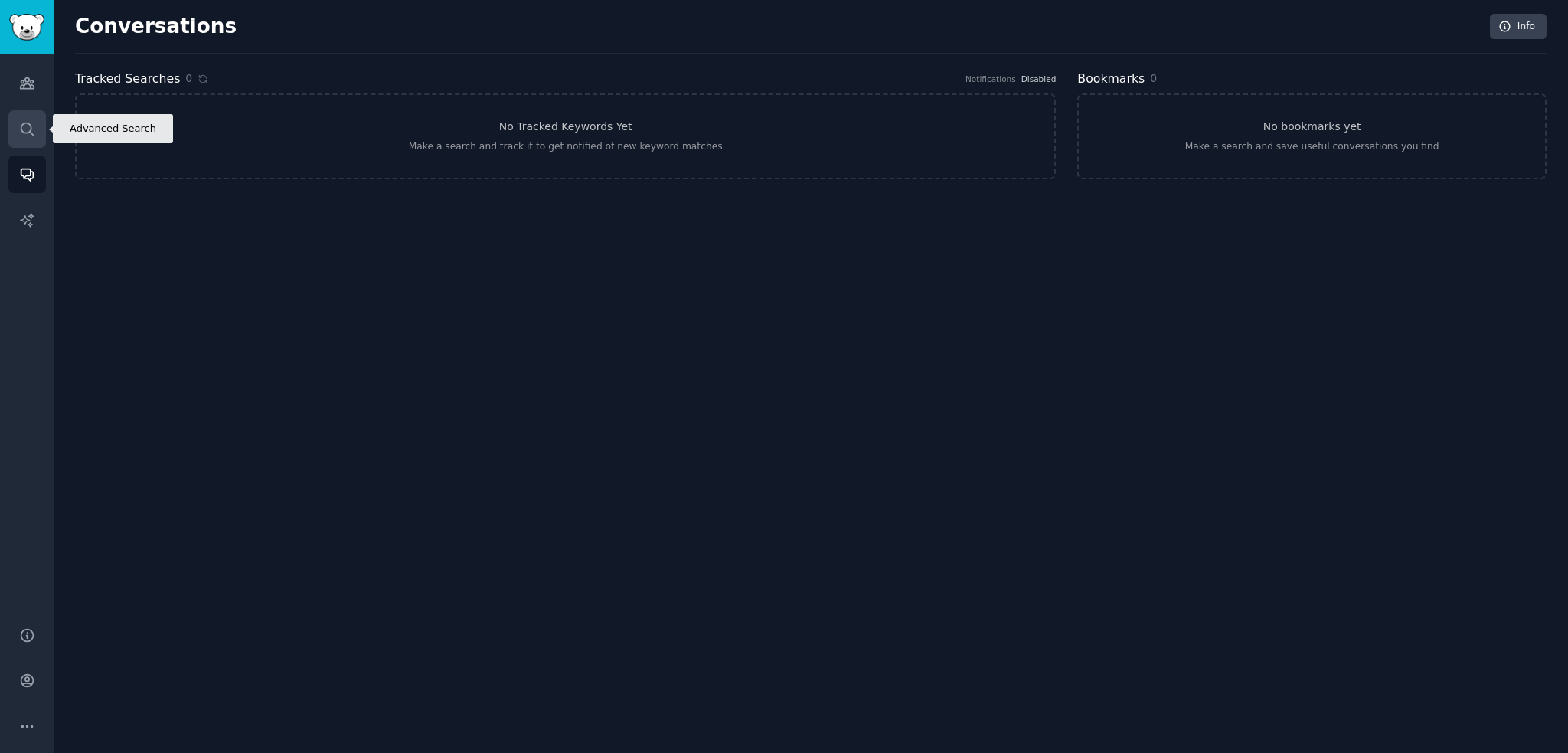
click at [22, 124] on icon "Sidebar" at bounding box center [26, 129] width 12 height 12
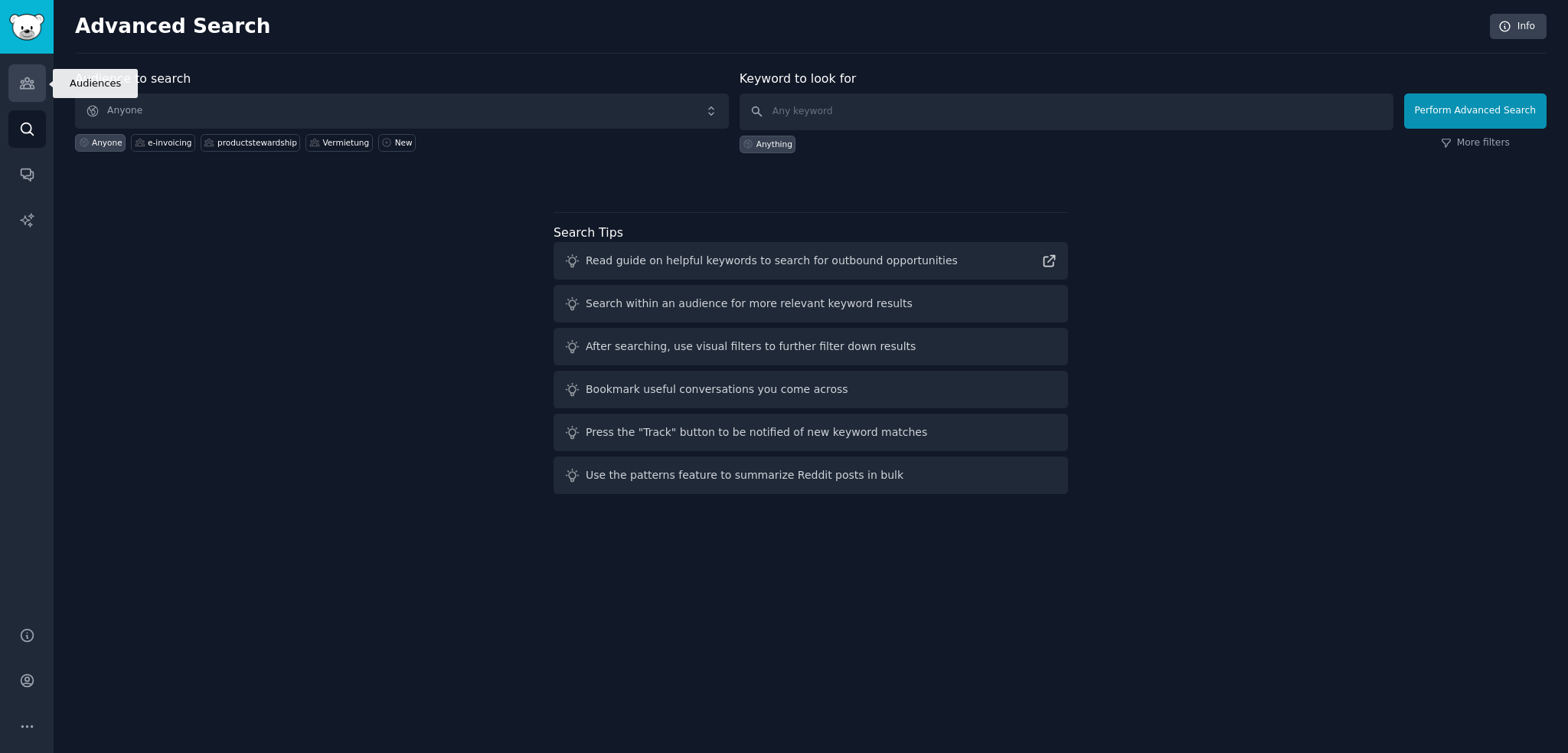
click at [29, 83] on icon "Sidebar" at bounding box center [27, 82] width 16 height 16
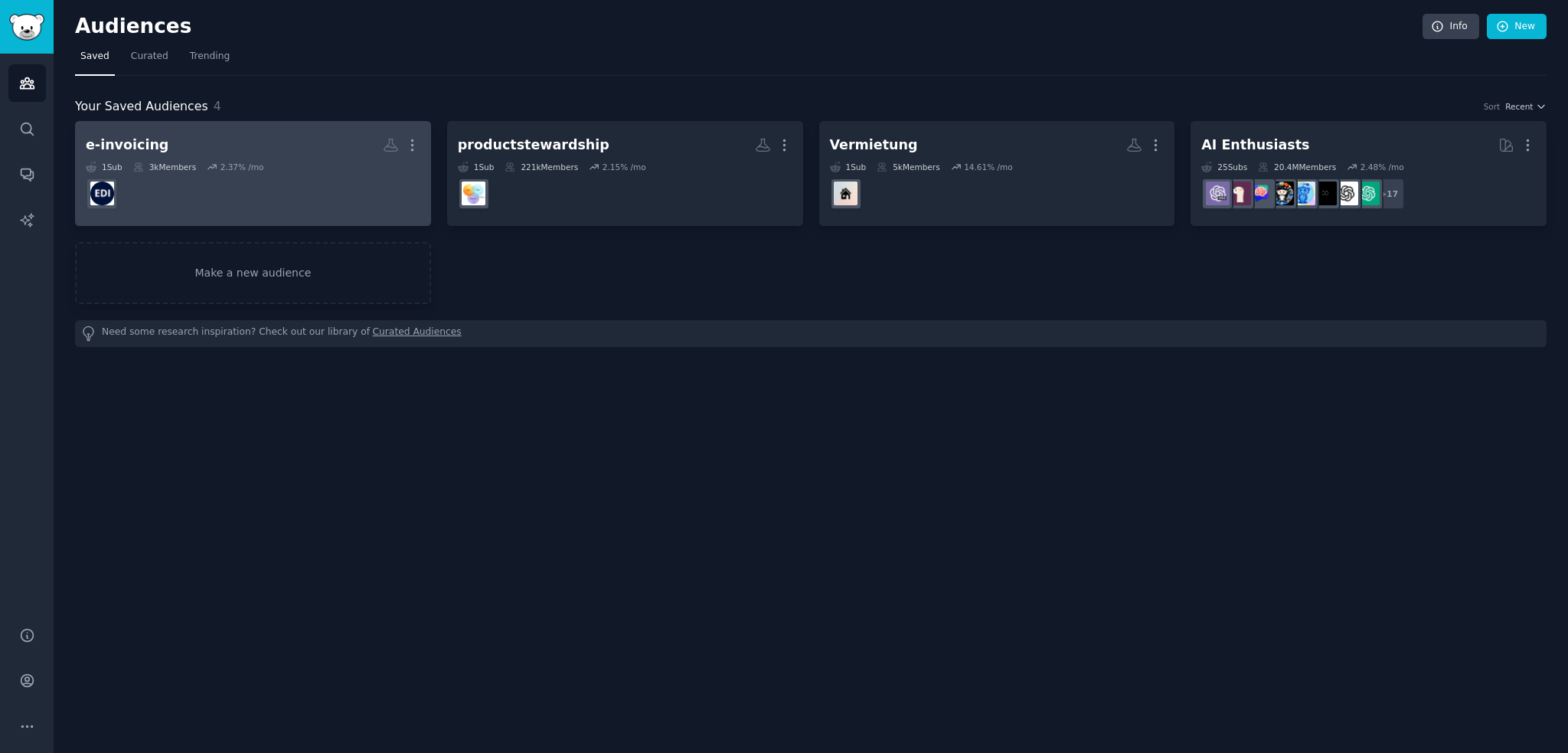
click at [306, 153] on h2 "e-invoicing More" at bounding box center [252, 144] width 335 height 27
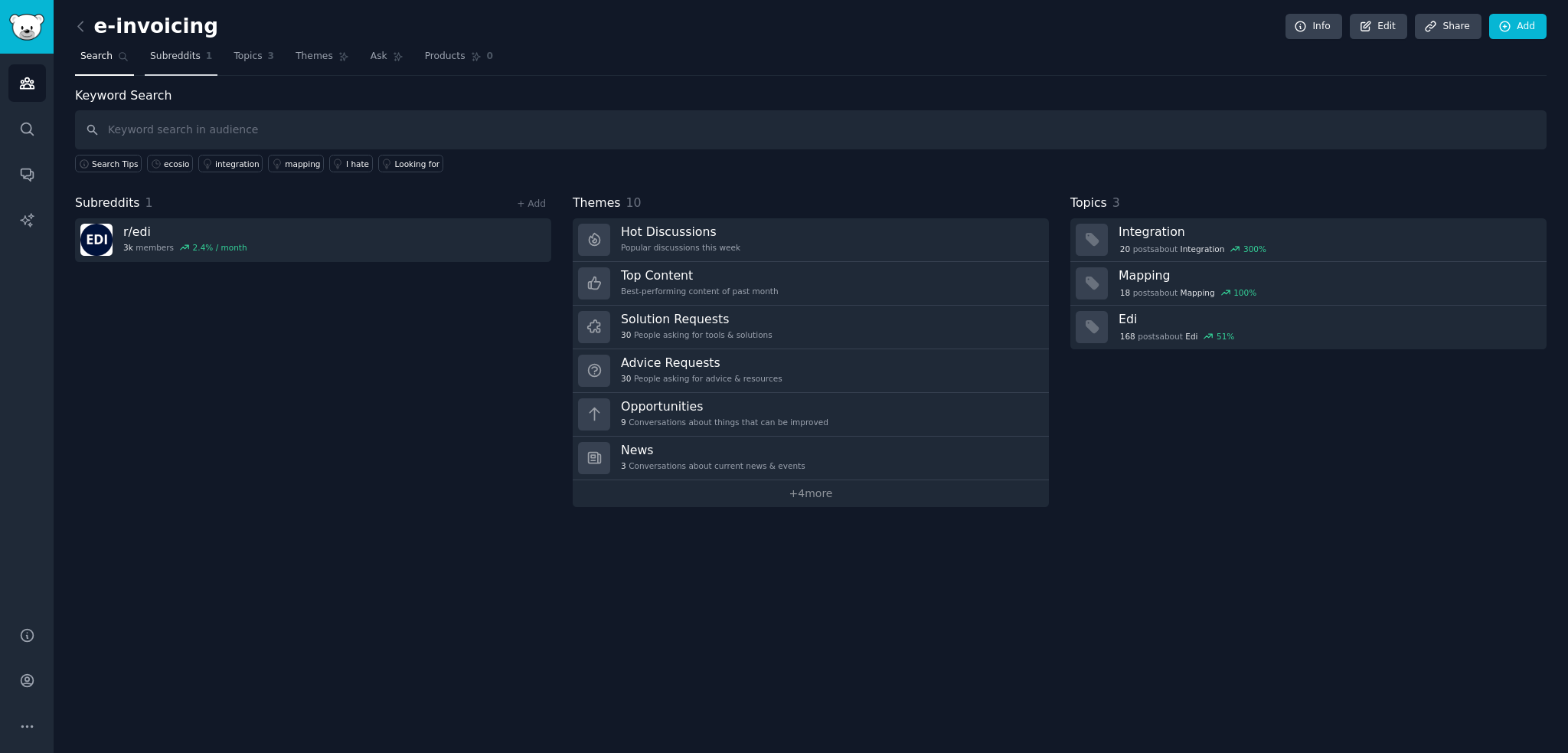
click at [181, 61] on span "Subreddits" at bounding box center [176, 57] width 51 height 14
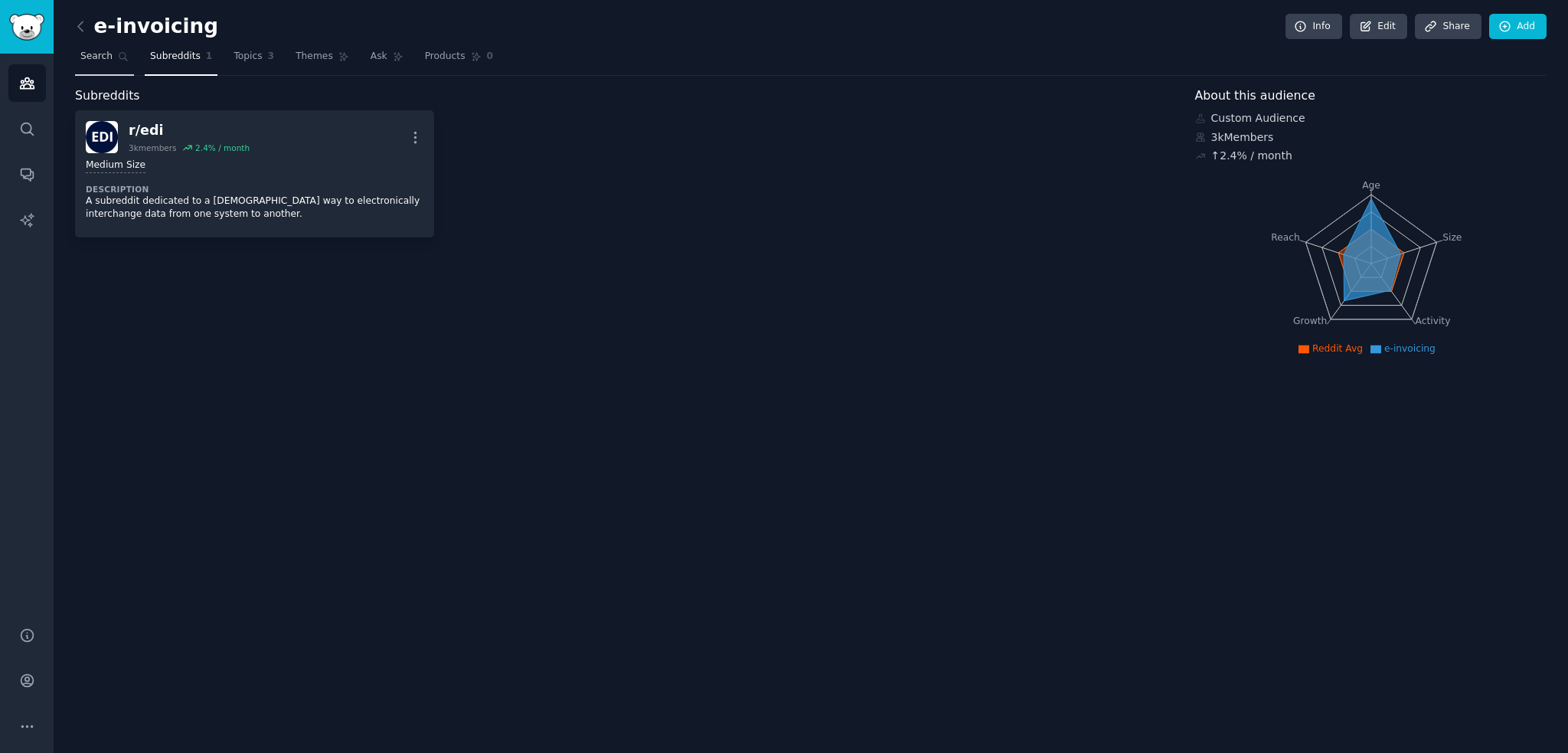
click at [112, 61] on link "Search" at bounding box center [104, 60] width 59 height 31
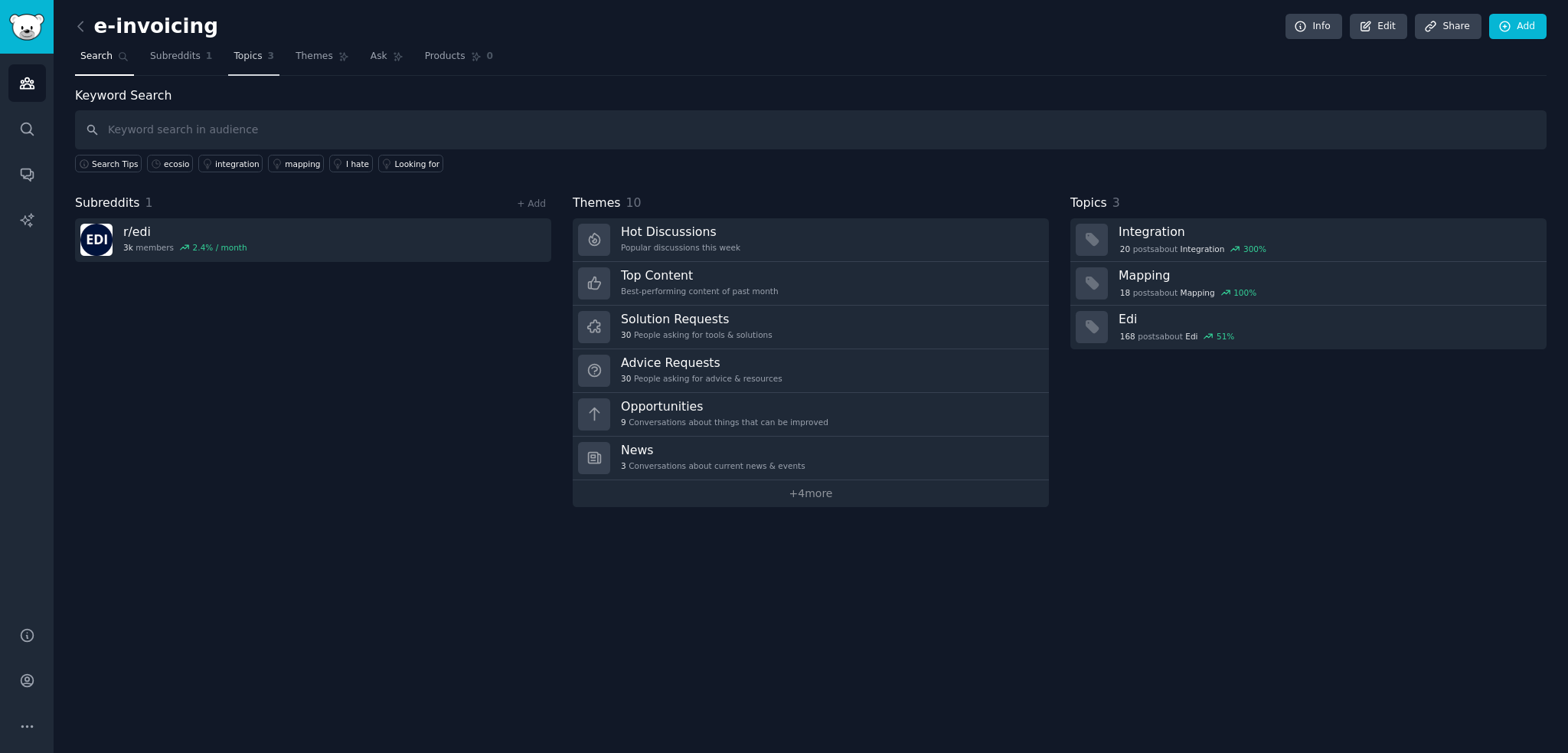
click at [236, 66] on link "Topics 3" at bounding box center [254, 60] width 51 height 31
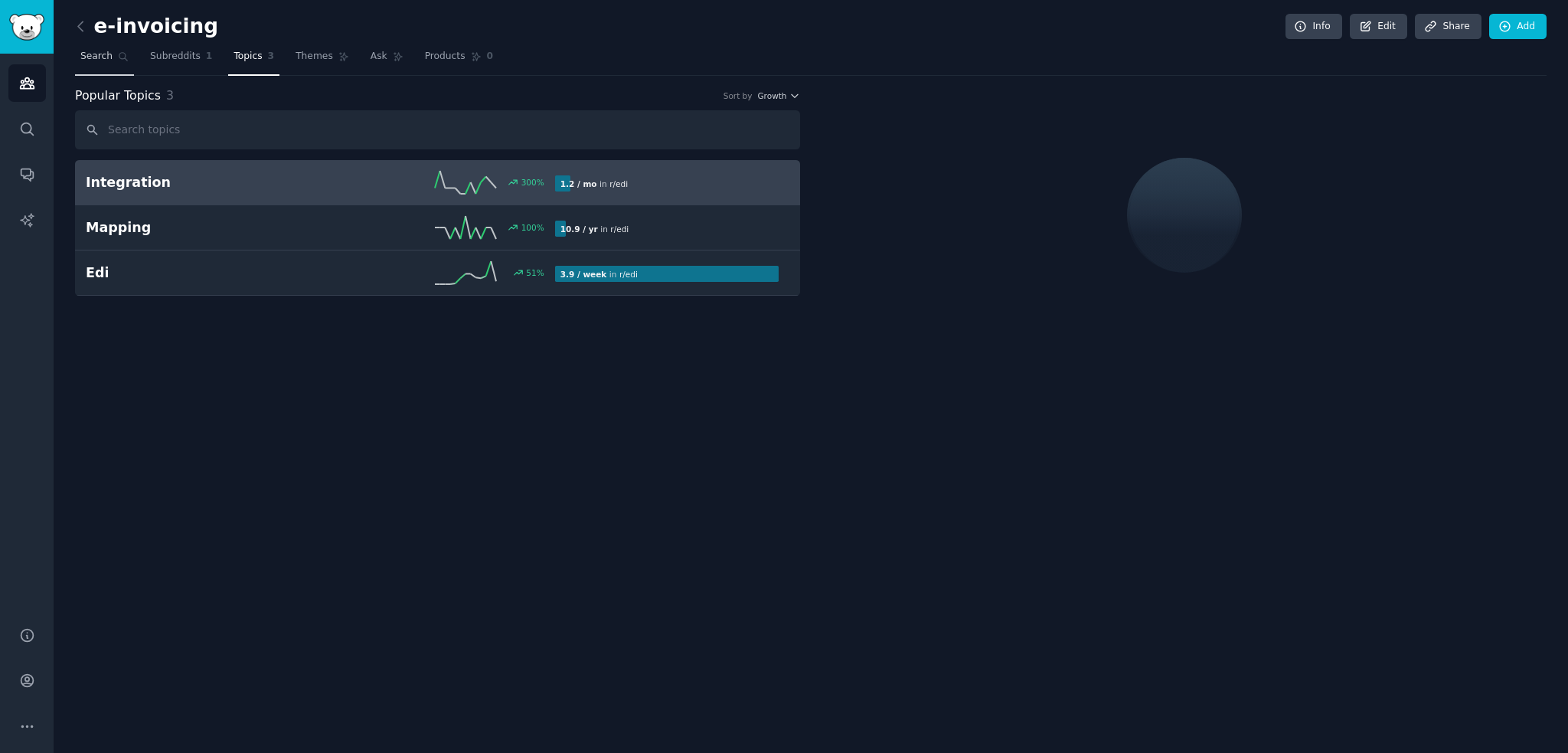
click at [78, 62] on link "Search" at bounding box center [104, 60] width 59 height 31
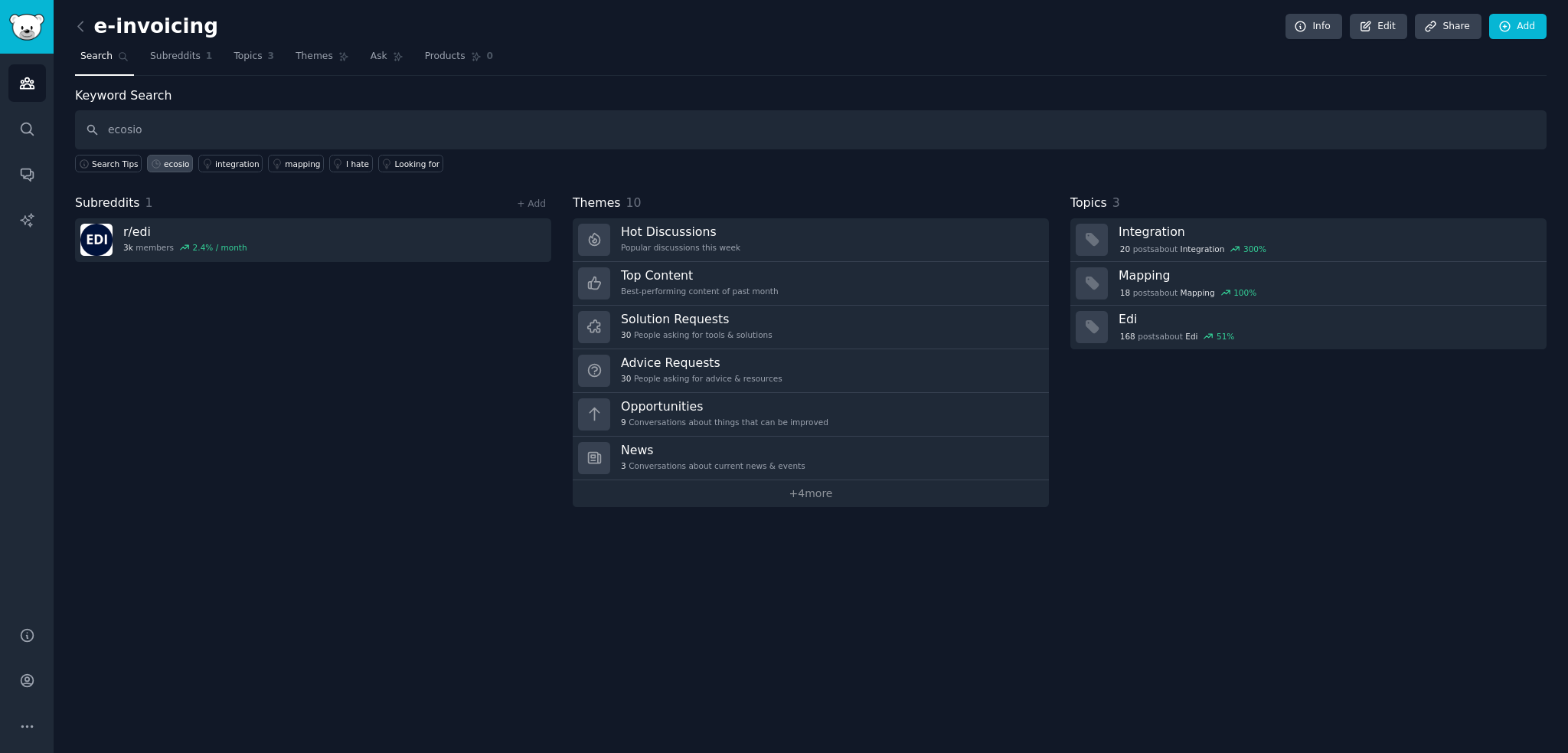
type input "ecosio"
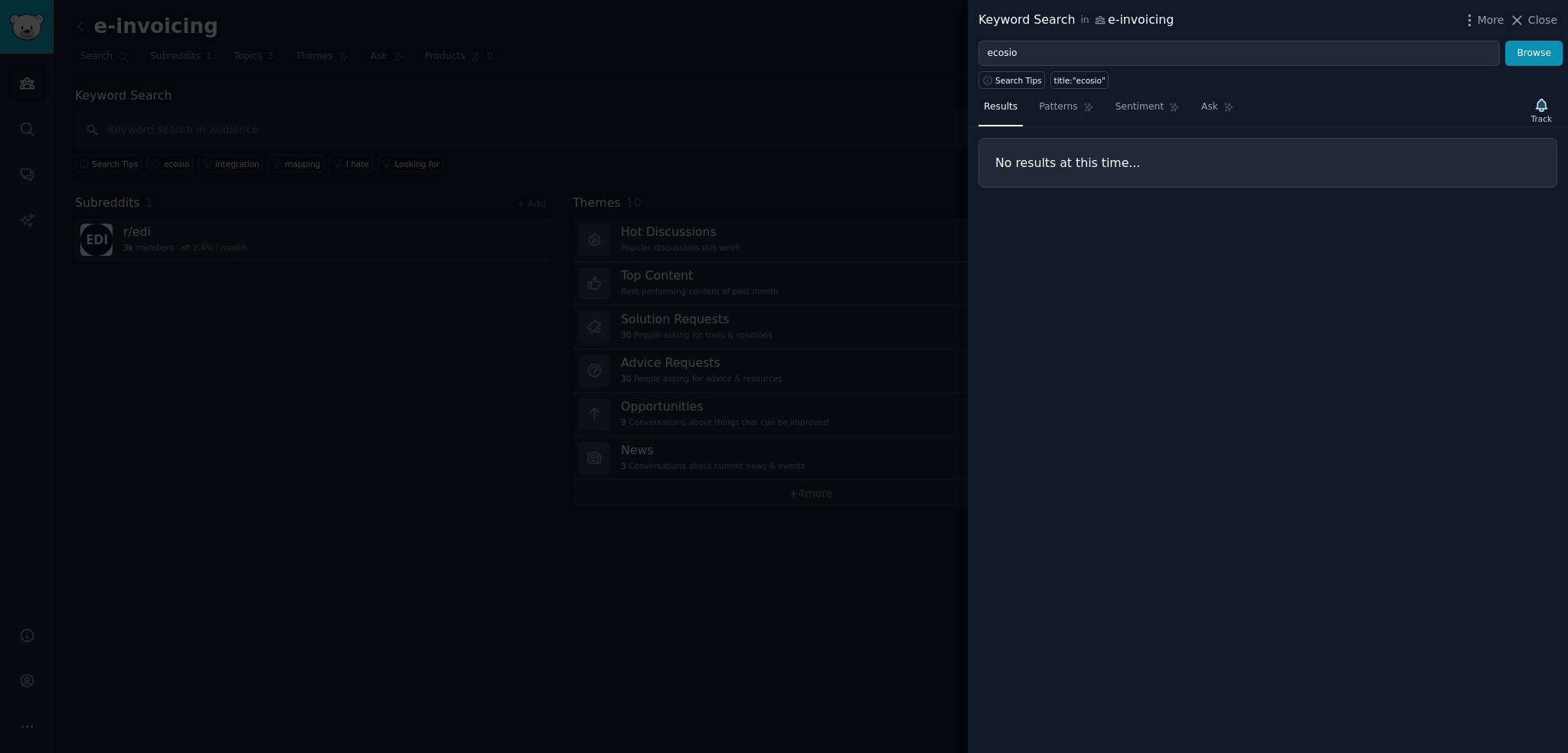
click at [340, 131] on div at bounding box center [784, 376] width 1568 height 753
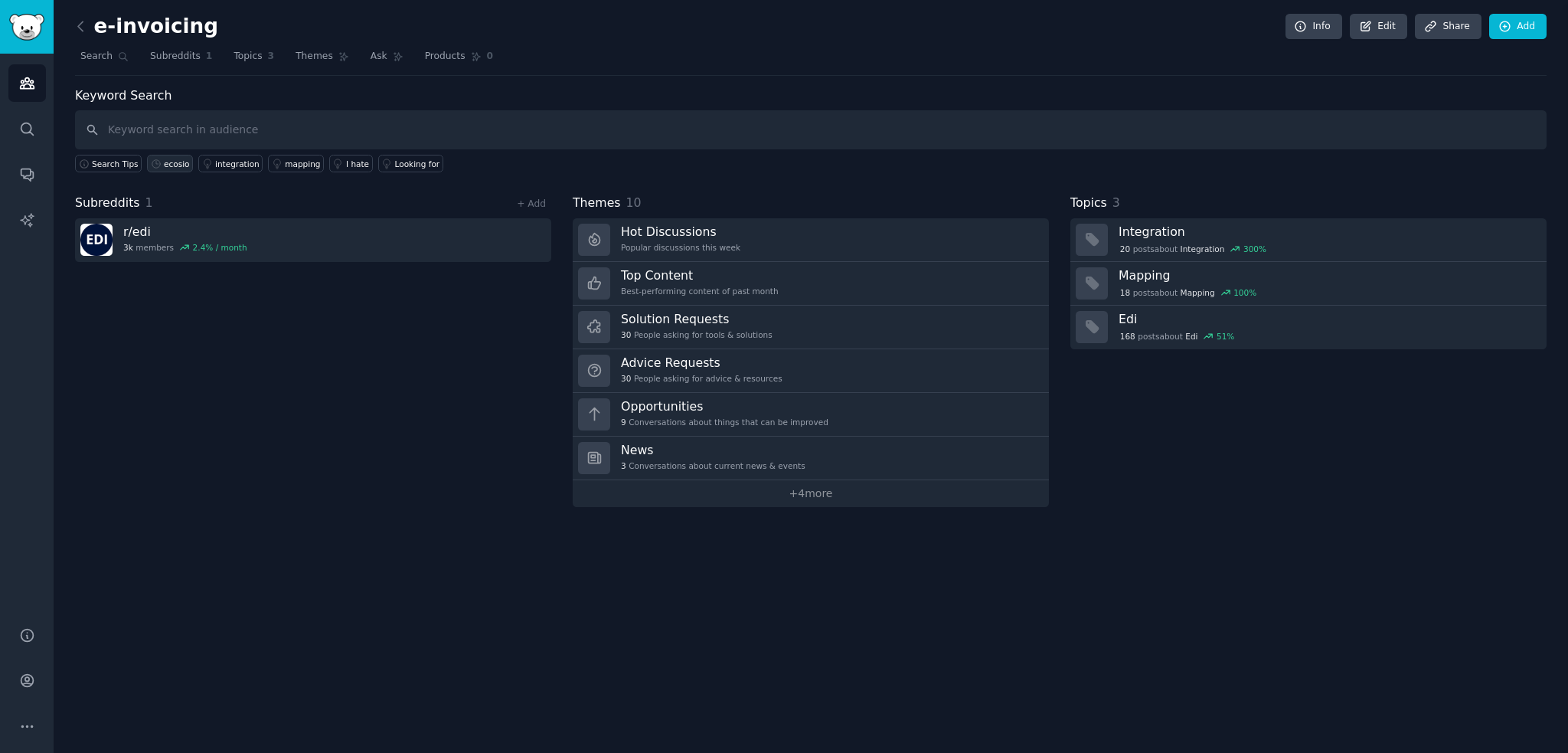
click at [160, 155] on link "ecosio" at bounding box center [170, 164] width 46 height 18
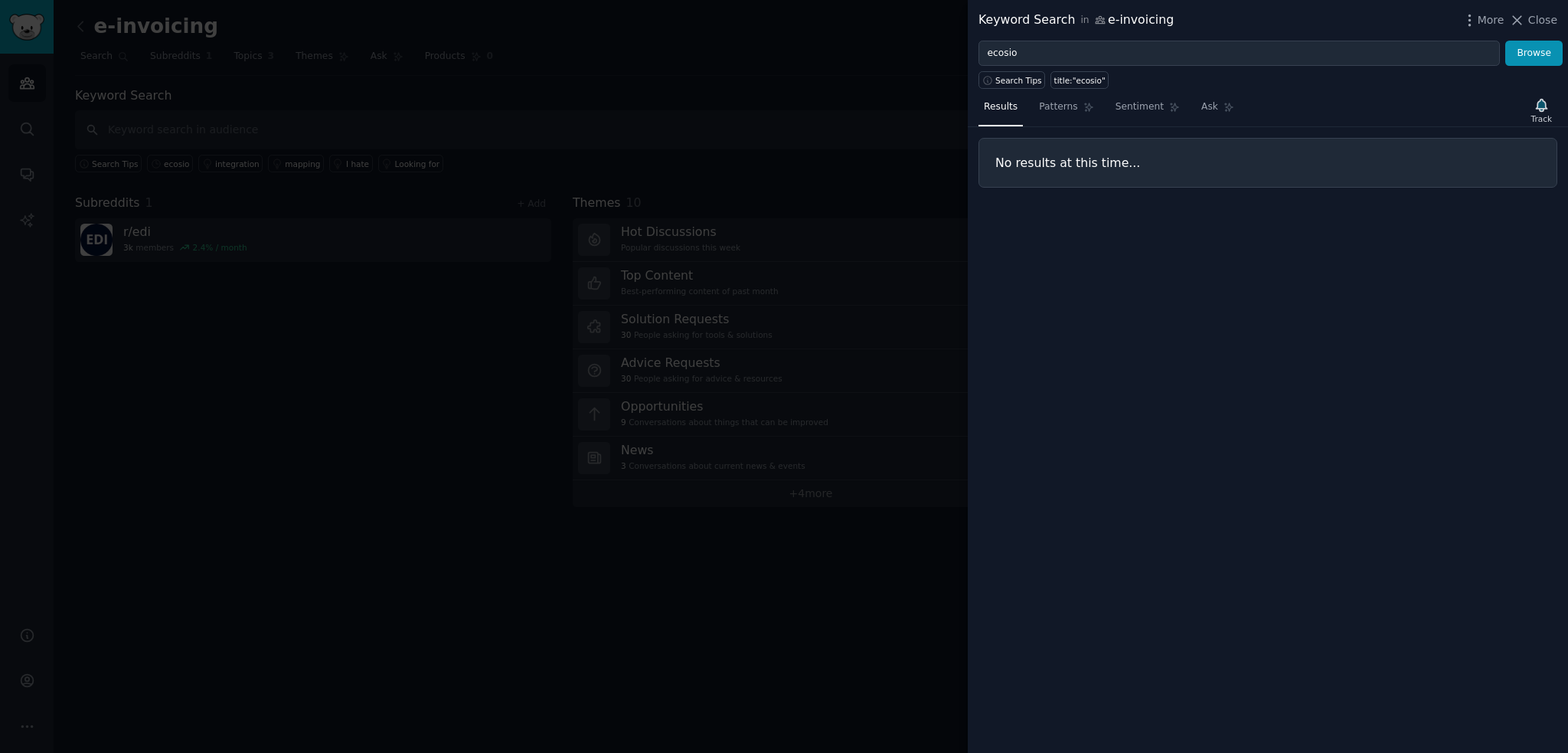
drag, startPoint x: 189, startPoint y: 174, endPoint x: 238, endPoint y: 163, distance: 50.2
click at [190, 174] on div at bounding box center [784, 376] width 1568 height 753
